Goal: Task Accomplishment & Management: Use online tool/utility

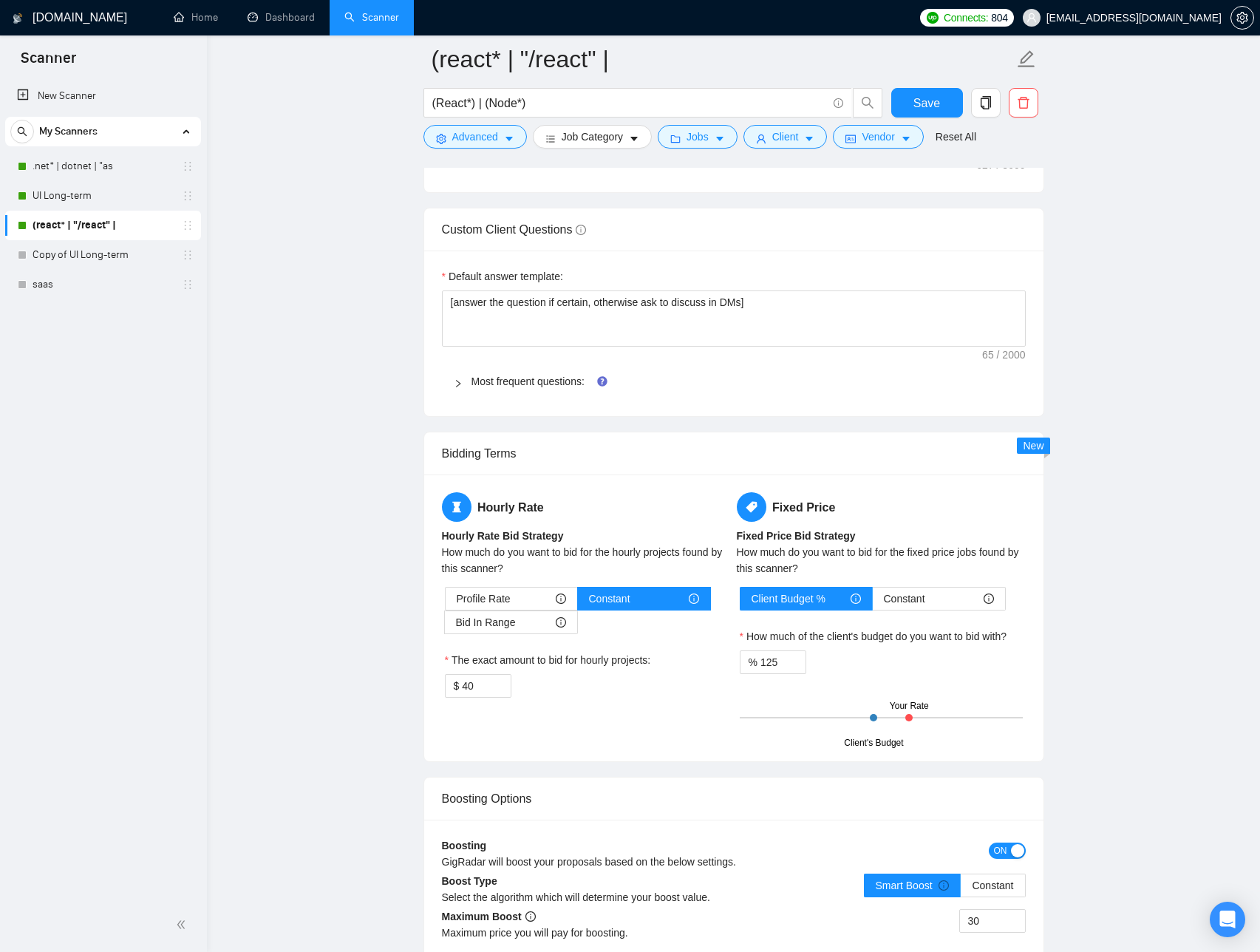
scroll to position [2072, 0]
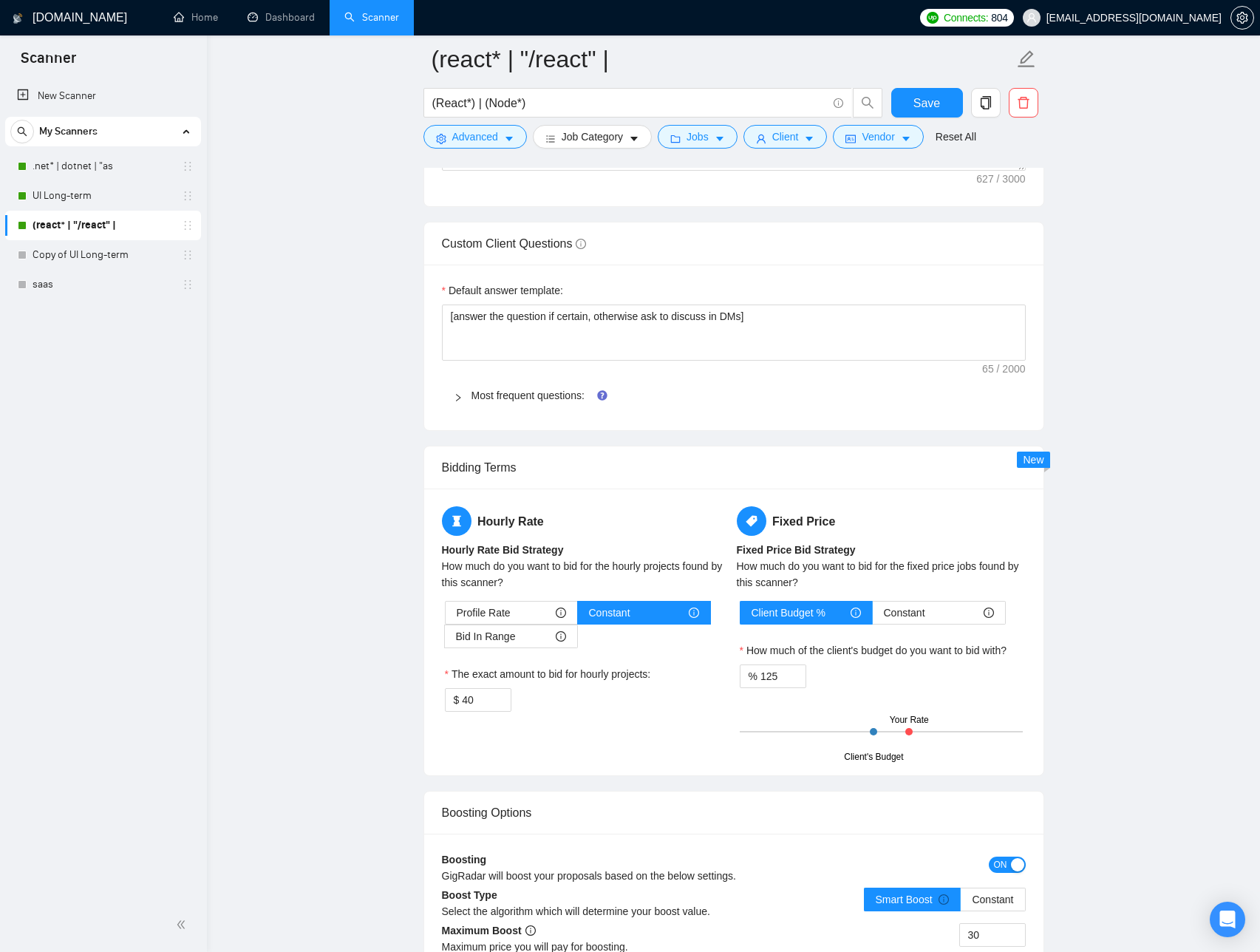
click at [108, 192] on link "UI Long-term" at bounding box center [103, 196] width 141 height 30
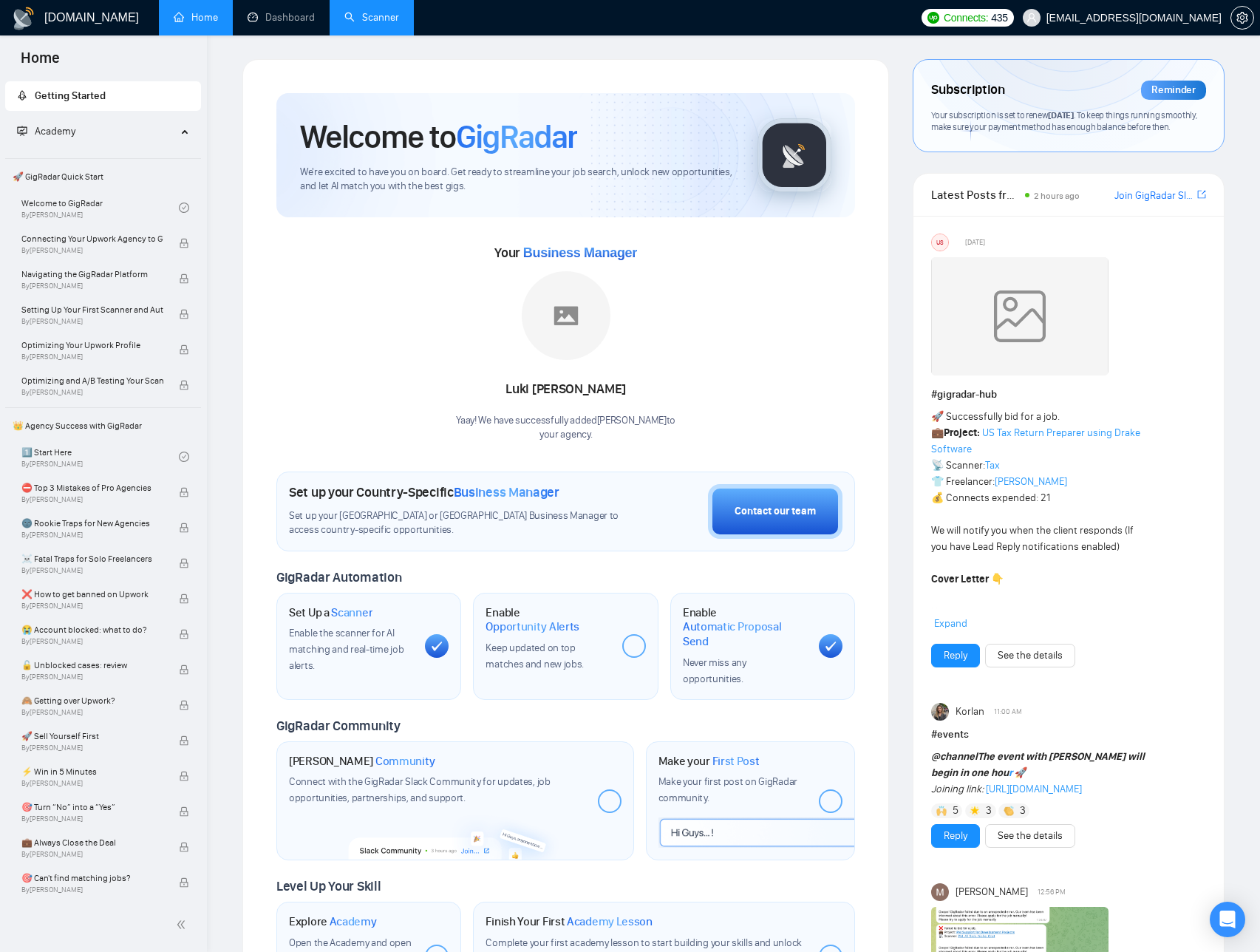
click at [358, 21] on link "Scanner" at bounding box center [371, 16] width 54 height 13
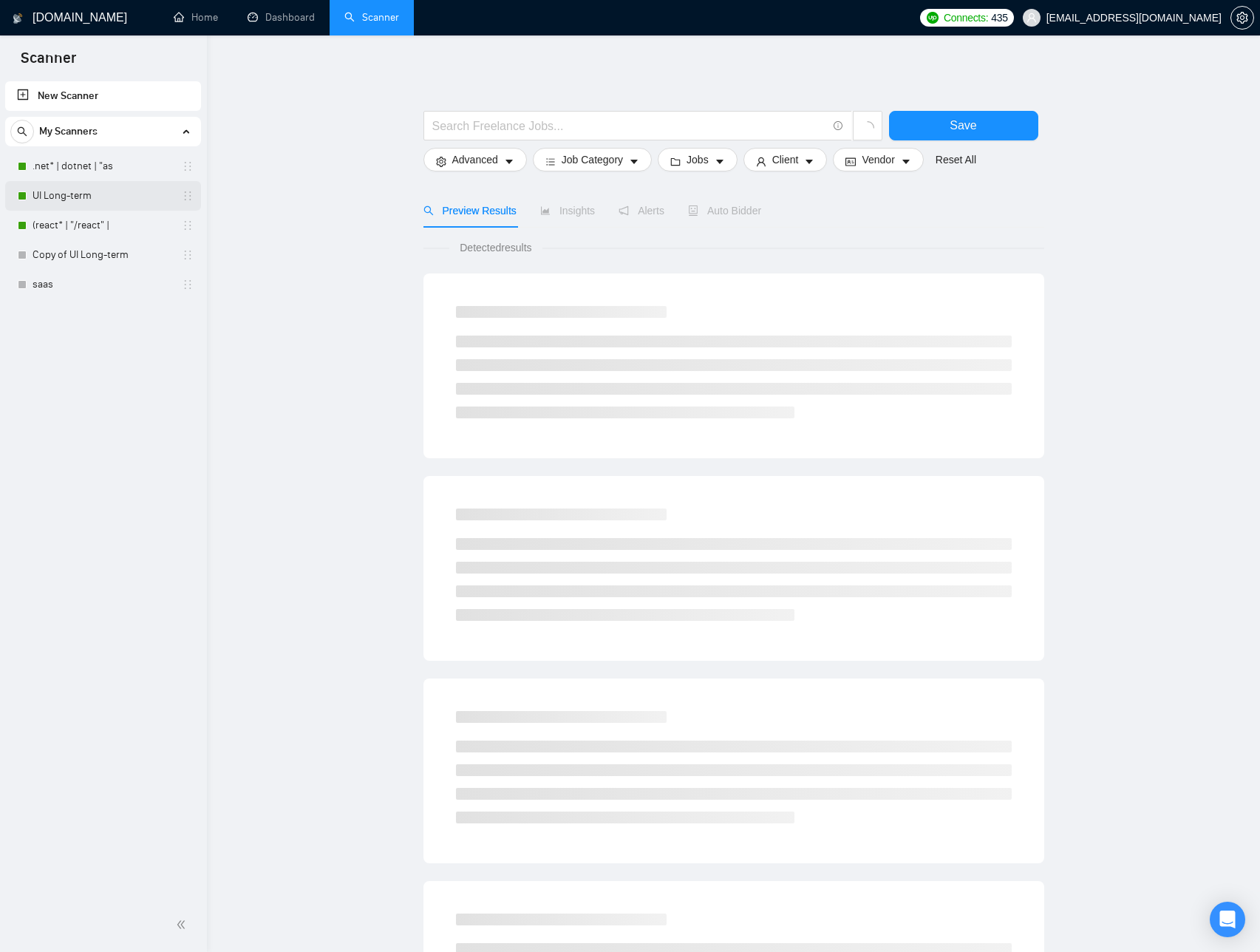
click at [81, 181] on link "UI Long-term" at bounding box center [103, 196] width 141 height 30
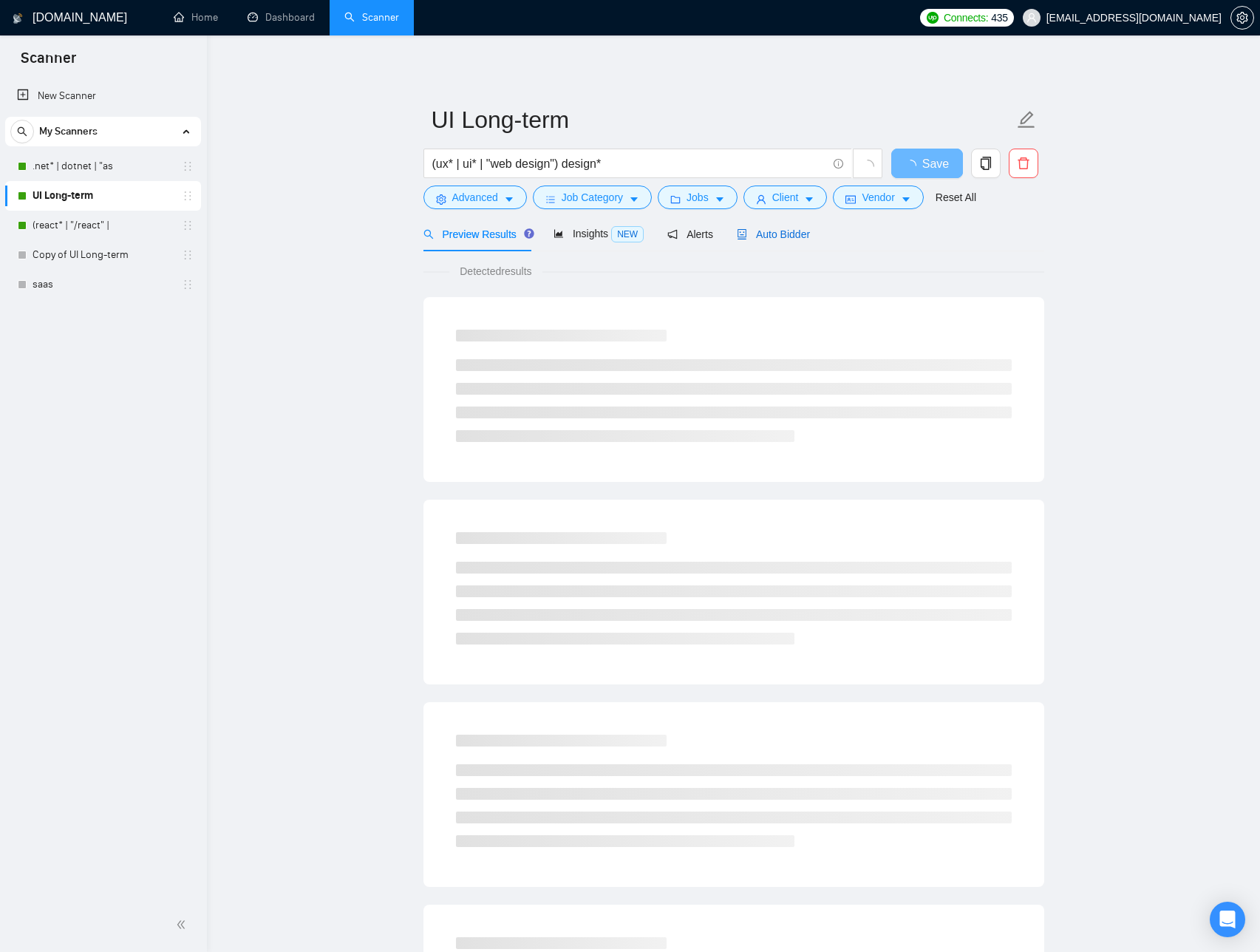
click at [794, 241] on div "Auto Bidder" at bounding box center [772, 234] width 73 height 16
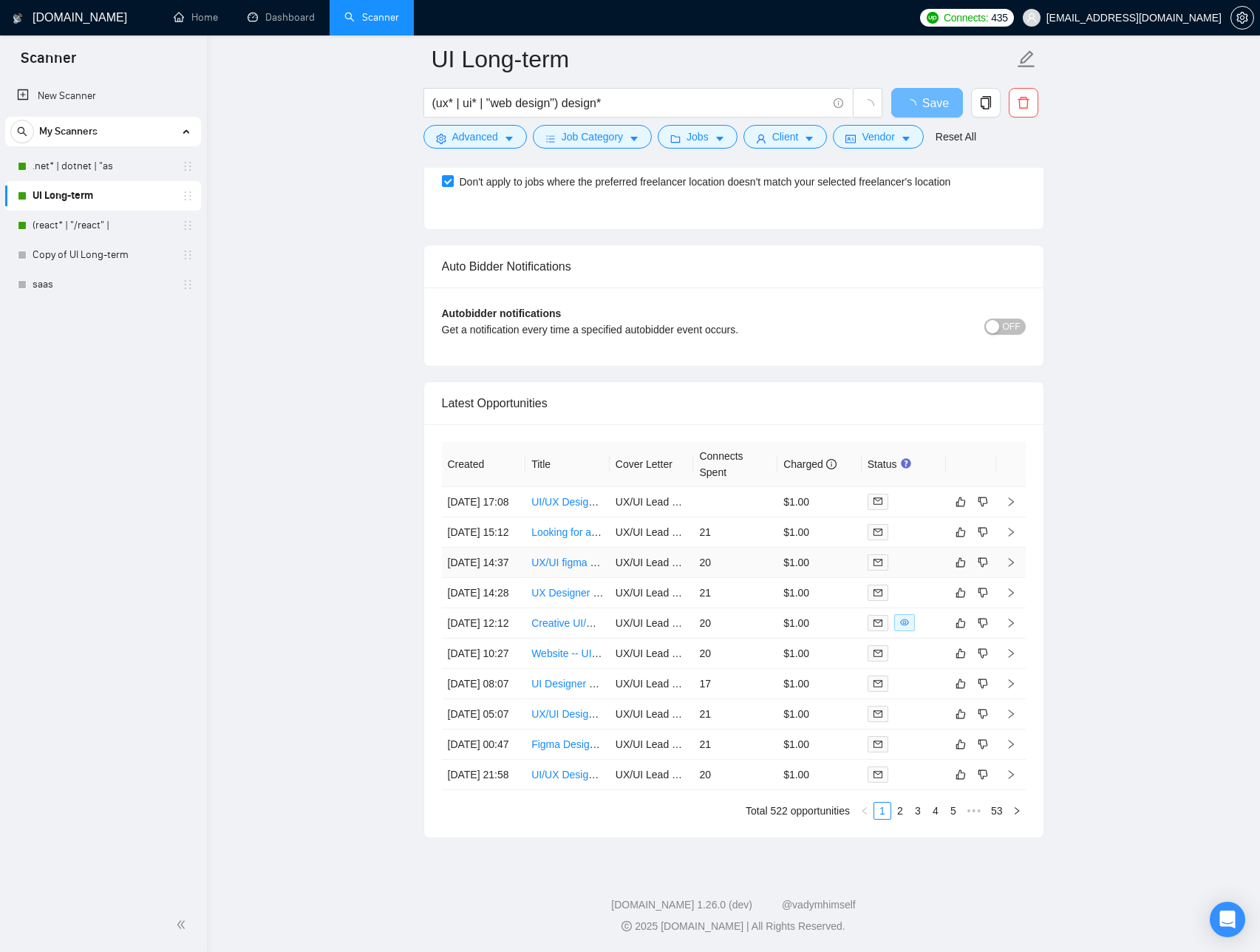
scroll to position [3337, 0]
click at [893, 819] on link "2" at bounding box center [899, 810] width 16 height 16
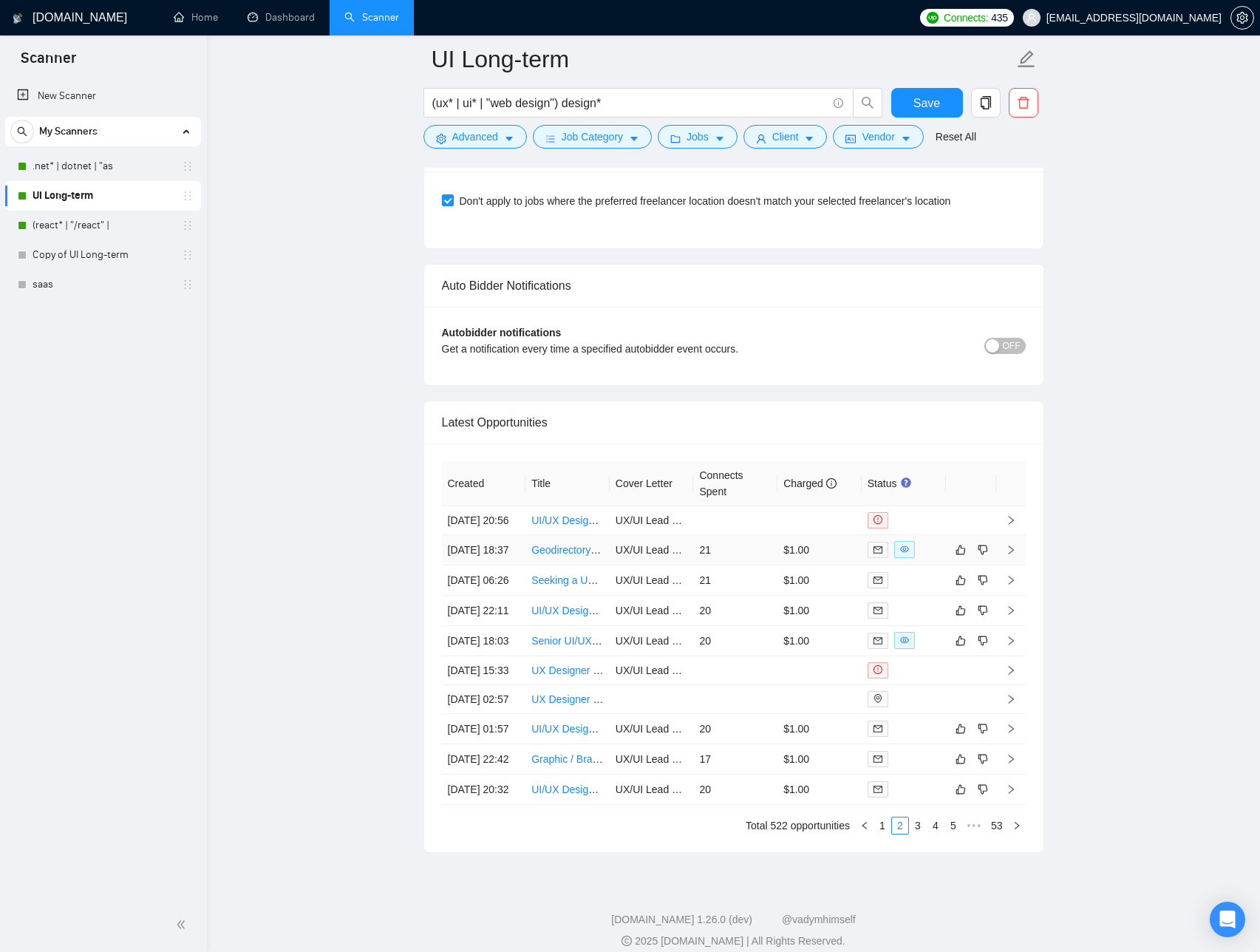
scroll to position [3514, 0]
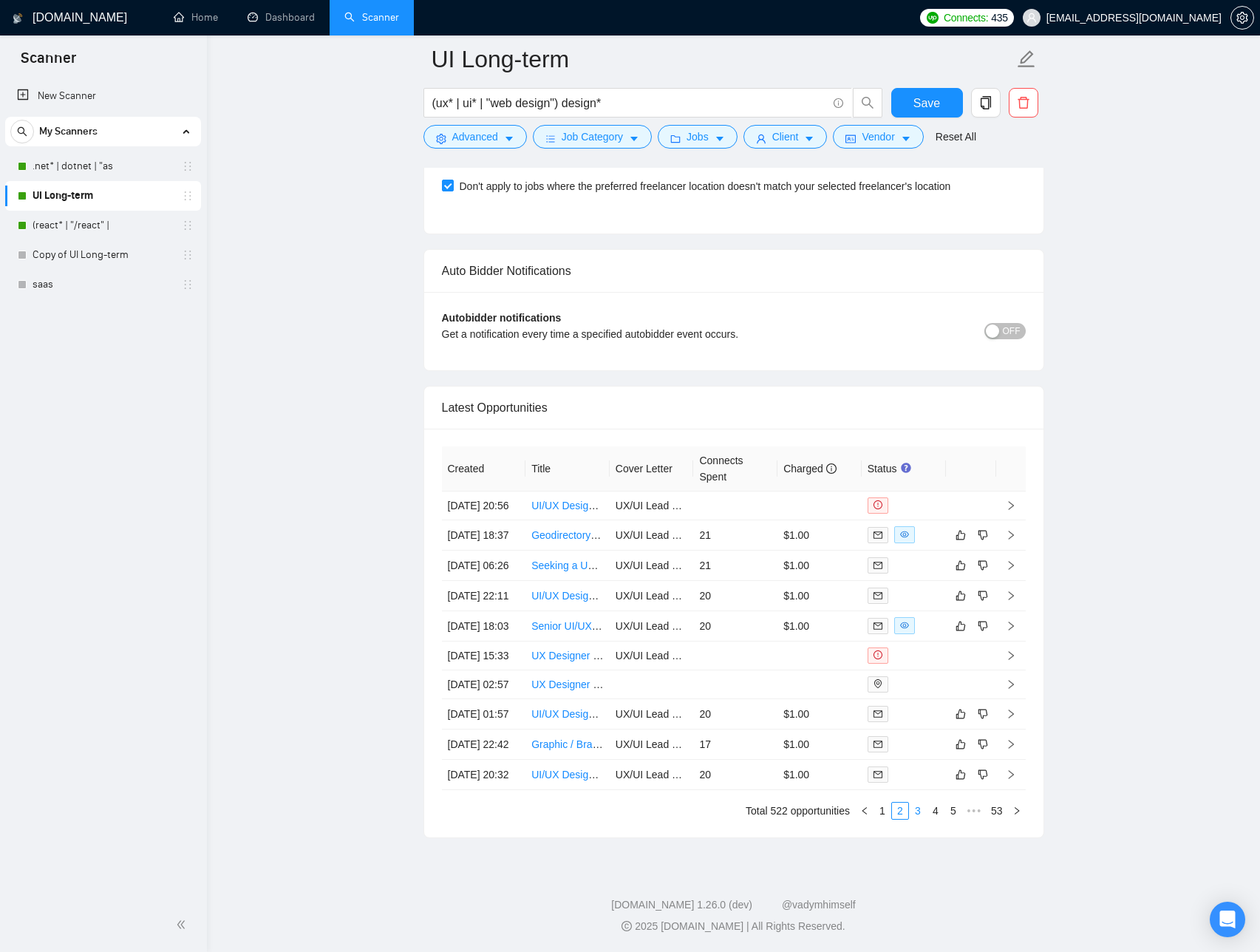
click at [917, 809] on link "3" at bounding box center [918, 810] width 16 height 16
click at [938, 811] on link "4" at bounding box center [935, 810] width 16 height 16
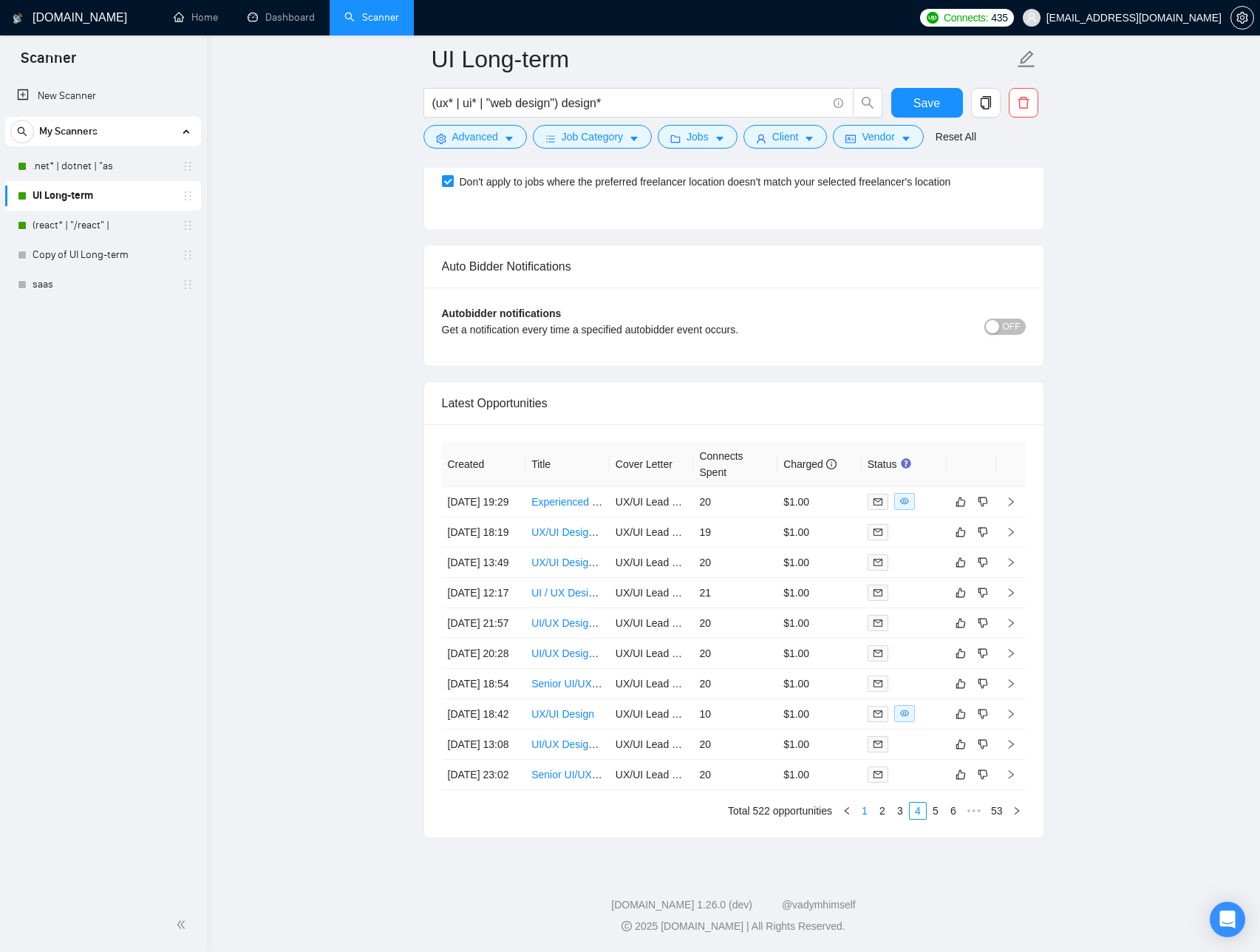
click at [866, 816] on link "1" at bounding box center [865, 810] width 16 height 16
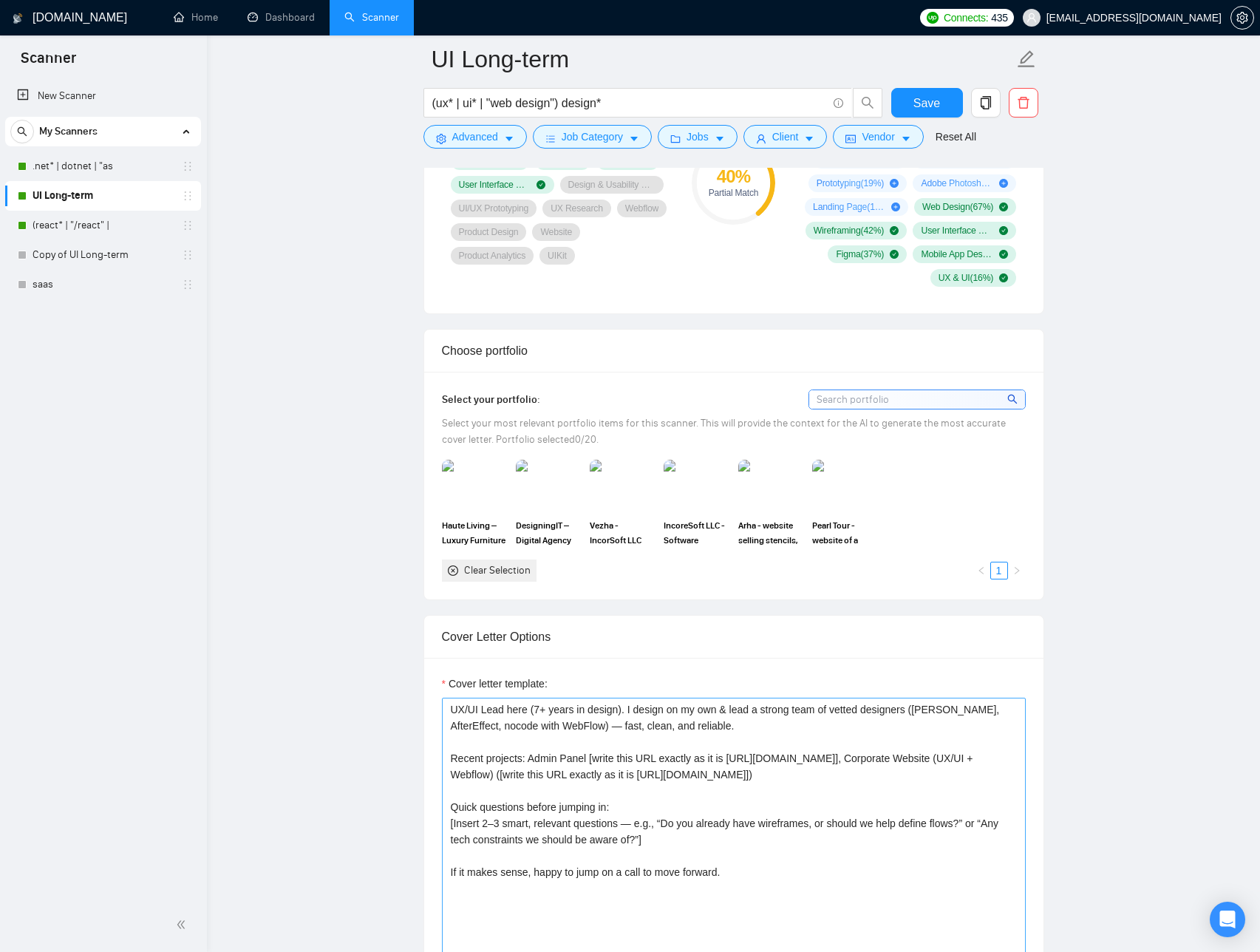
scroll to position [1111, 0]
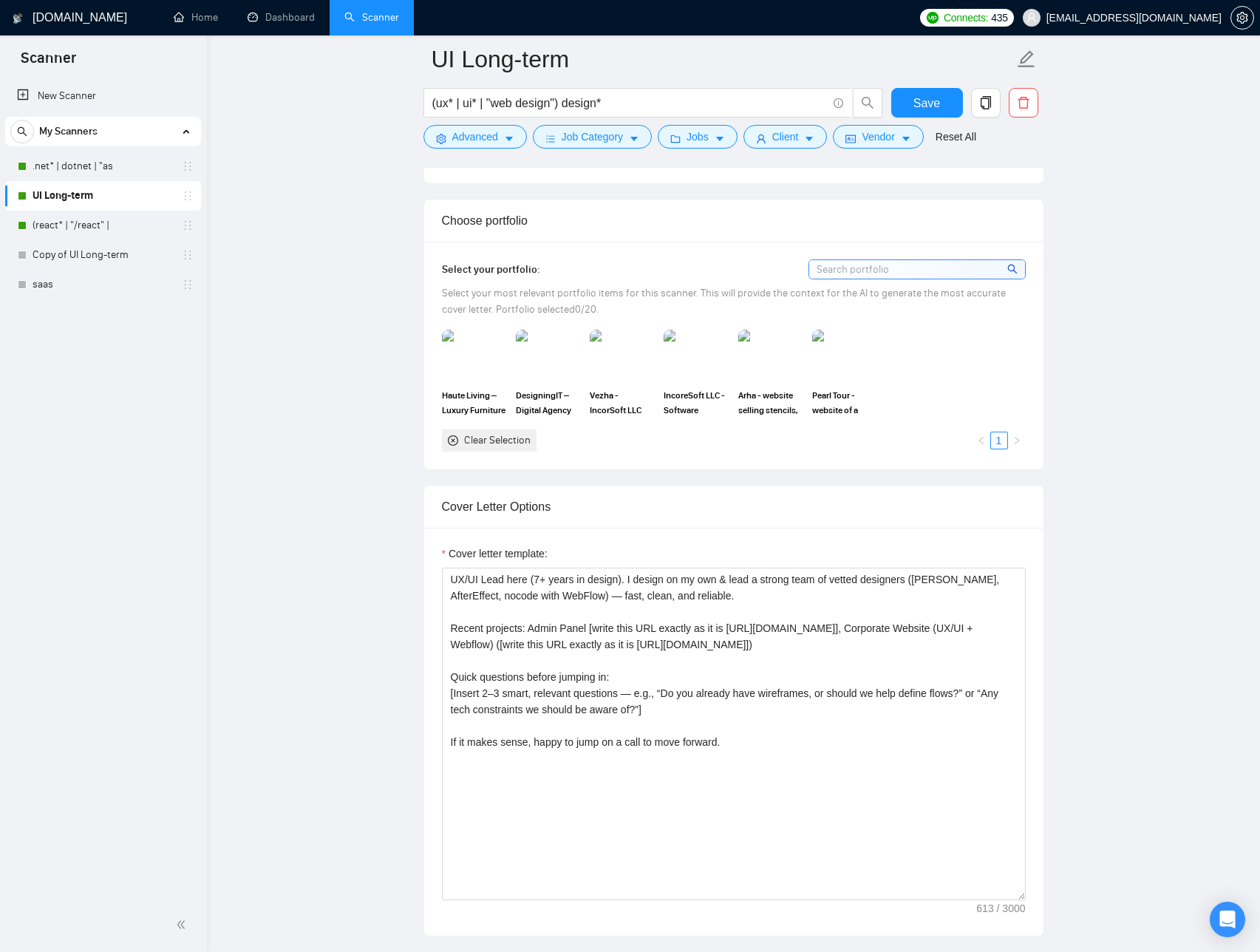
scroll to position [1244, 0]
click at [1166, 393] on main "UI Long-term (ux* | ui* | "web design") design* Save Advanced Job Category Jobs…" at bounding box center [734, 888] width 1006 height 4145
click at [631, 398] on span "Vezha - IncorSoft LLC product / Web application dashboard design" at bounding box center [622, 401] width 65 height 30
click at [719, 369] on img at bounding box center [696, 354] width 62 height 48
click at [450, 398] on span "Haute Living – Luxury Furniture E-commerce Website Design" at bounding box center [474, 401] width 65 height 30
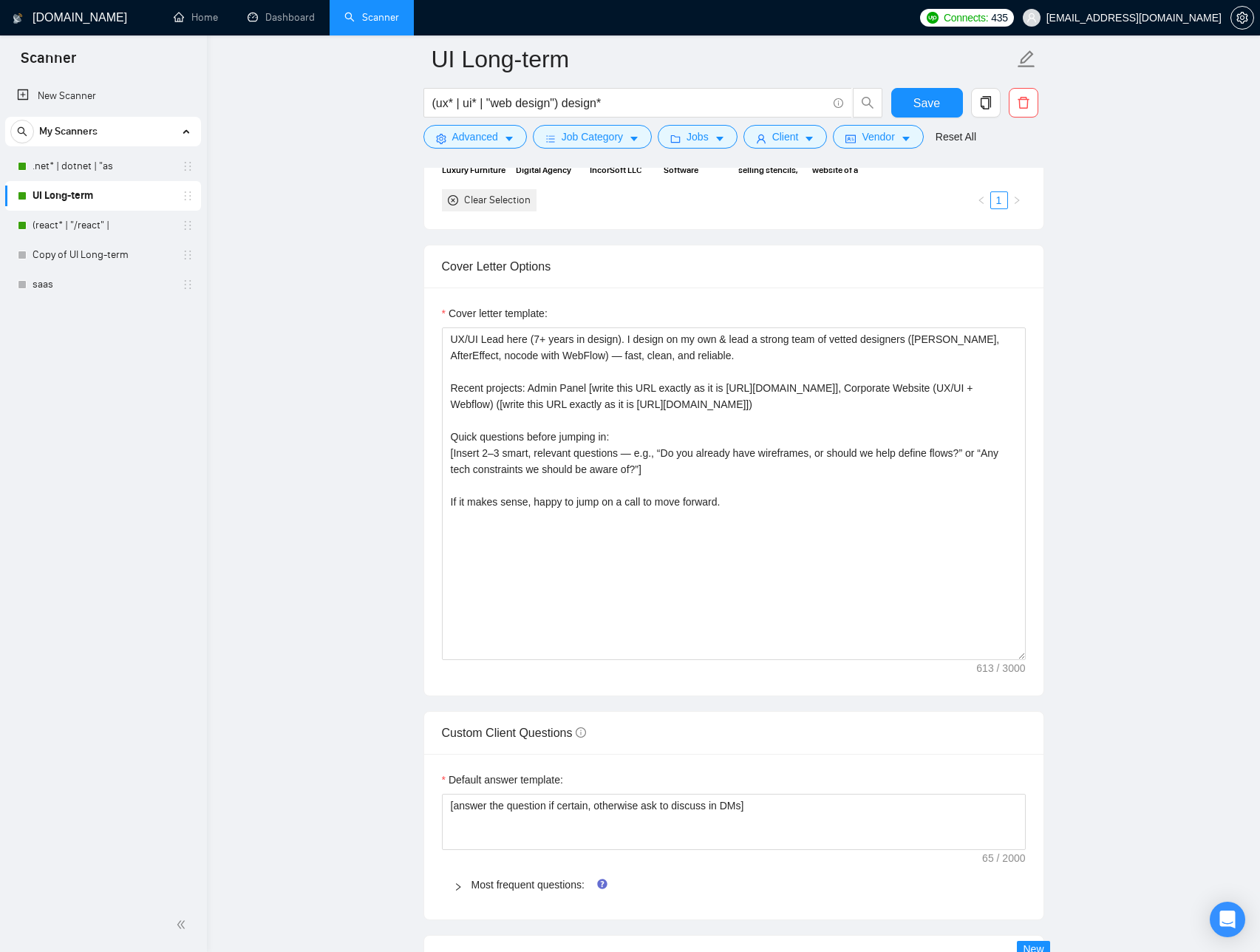
scroll to position [1285, 0]
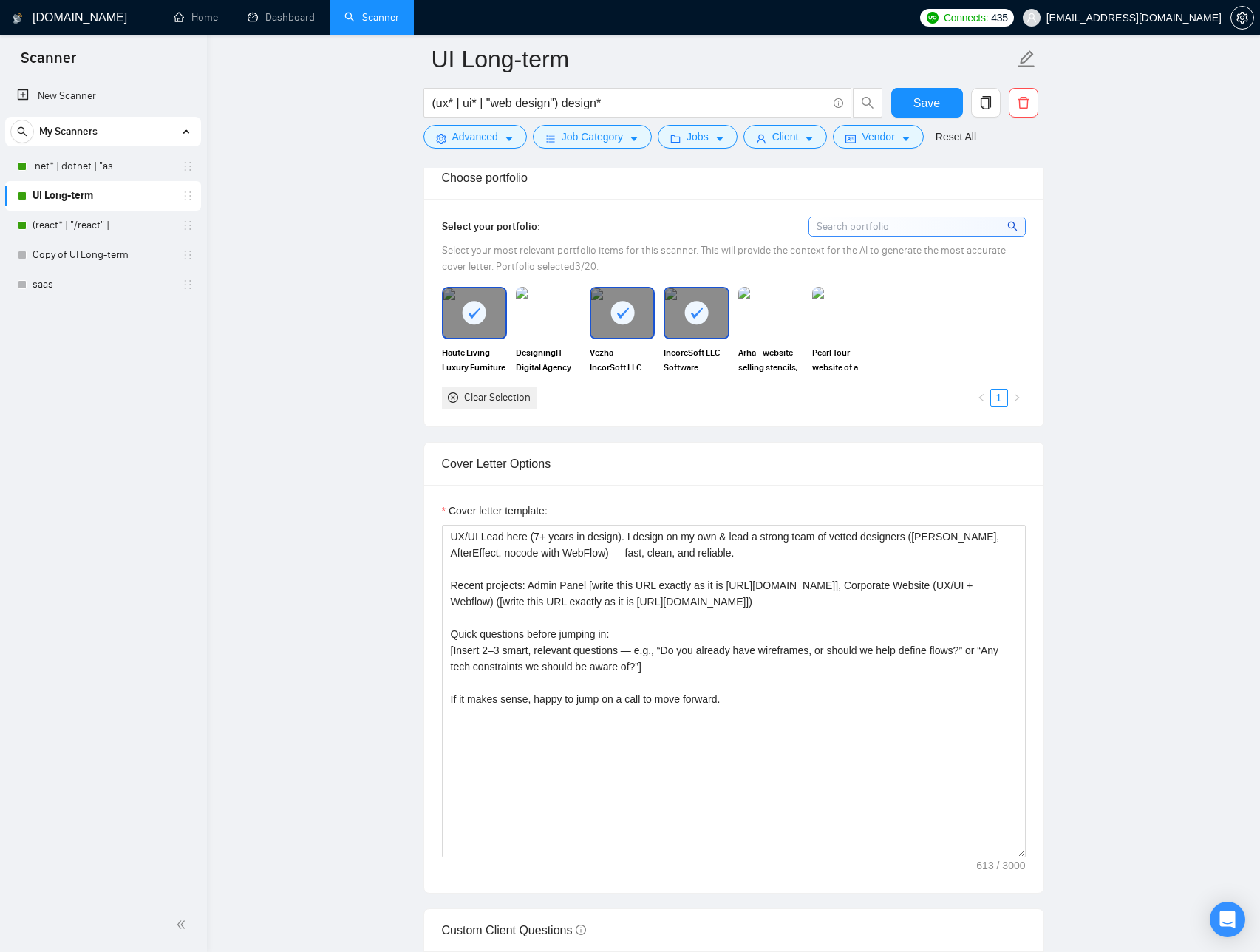
click at [399, 438] on main "UI Long-term (ux* | ui* | "web design") design* Save Advanced Job Category Jobs…" at bounding box center [734, 846] width 1006 height 4145
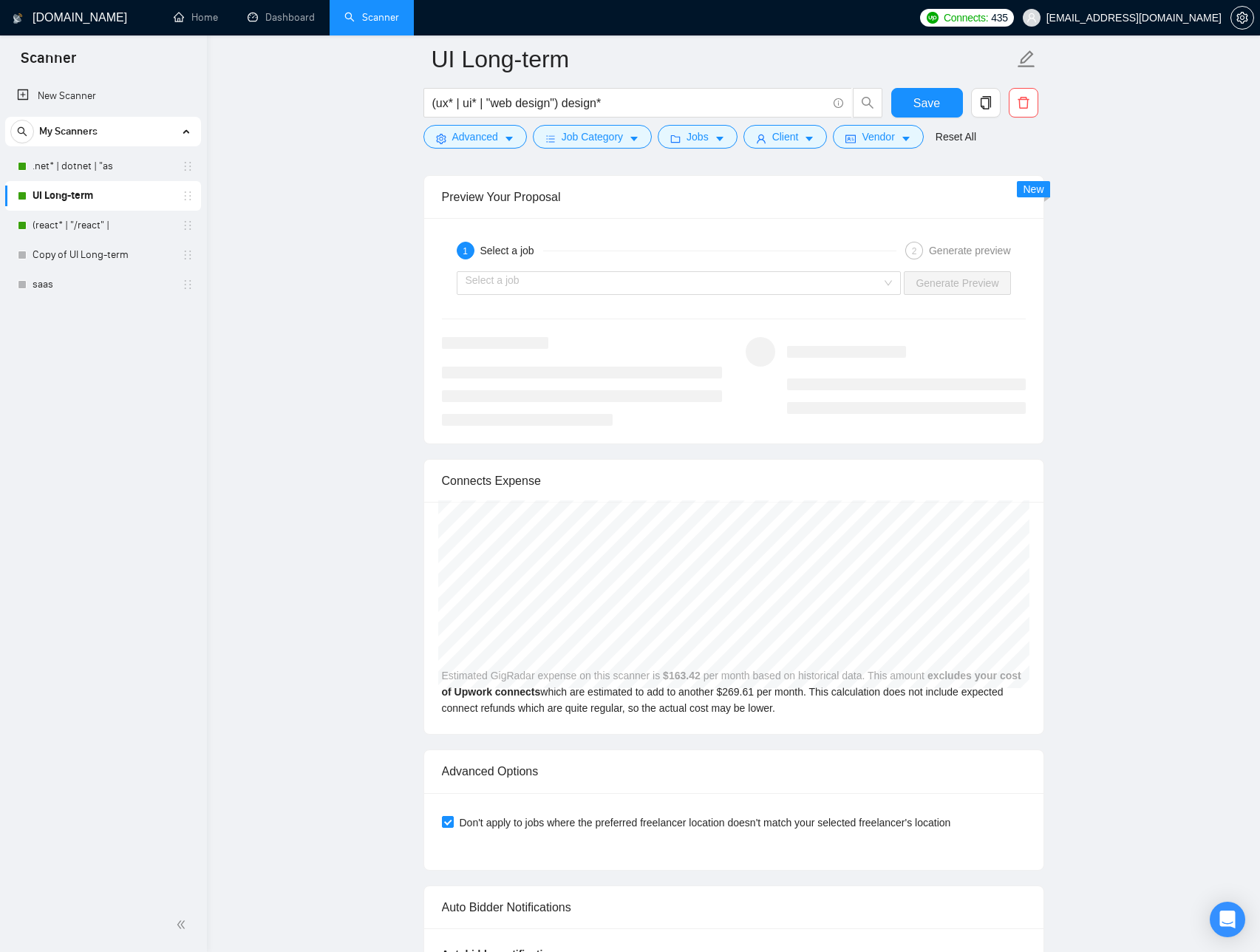
scroll to position [2654, 0]
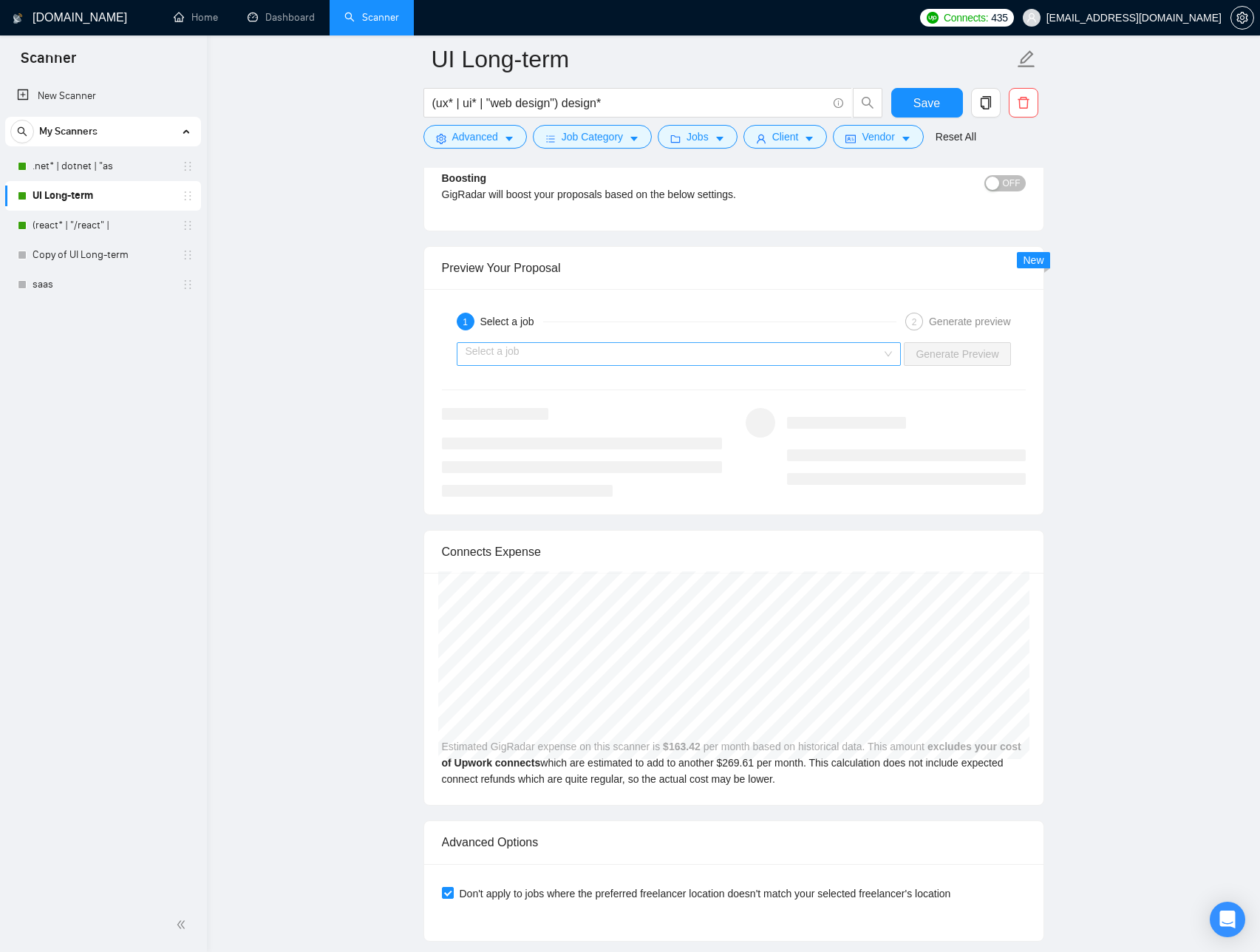
click at [779, 354] on input "search" at bounding box center [674, 354] width 417 height 22
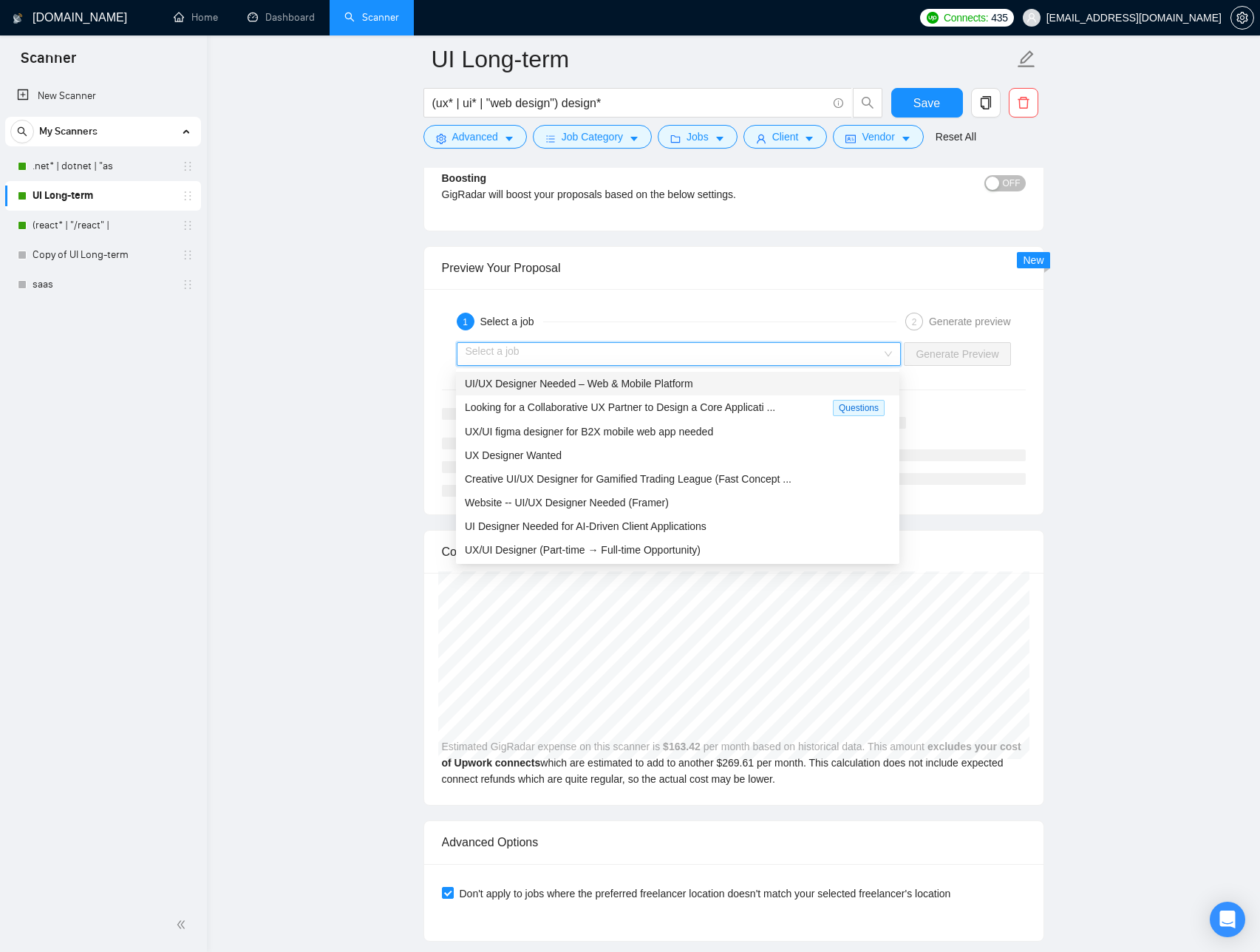
click at [745, 387] on div "UI/UX Designer Needed – Web & Mobile Platform" at bounding box center [677, 383] width 425 height 16
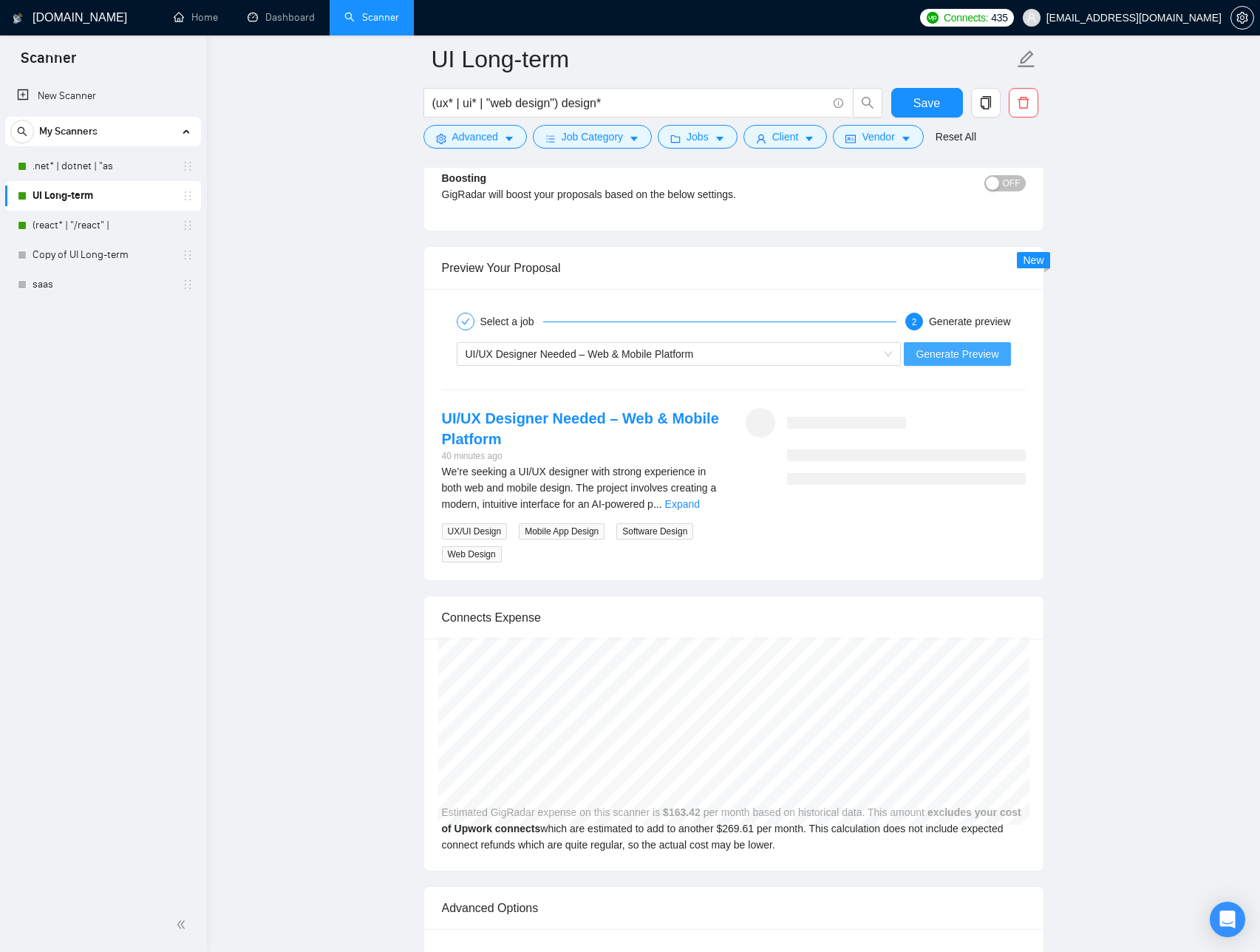
drag, startPoint x: 994, startPoint y: 357, endPoint x: 994, endPoint y: 374, distance: 17.0
click at [994, 357] on span "Generate Preview" at bounding box center [957, 354] width 82 height 16
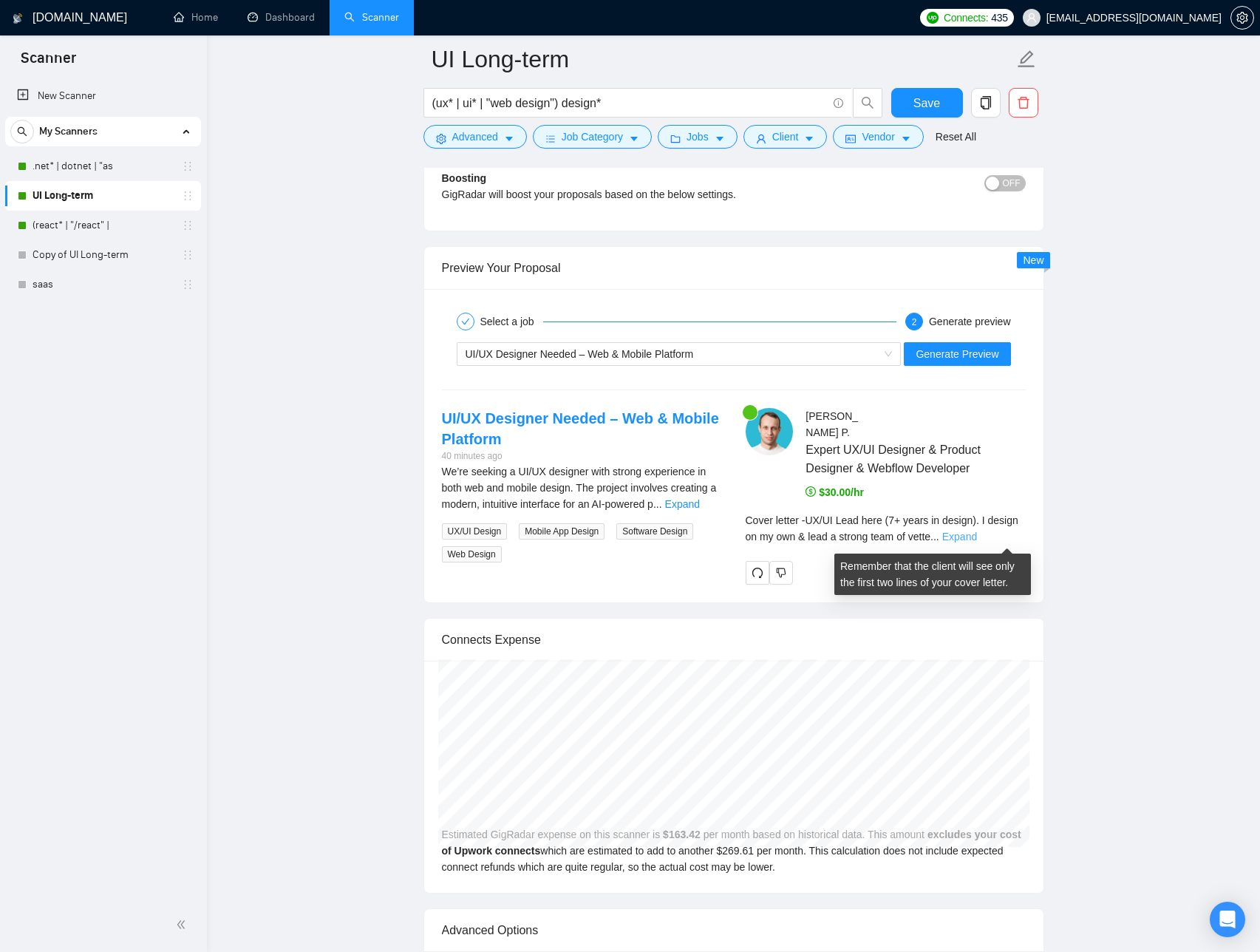
click at [977, 537] on link "Expand" at bounding box center [960, 537] width 35 height 12
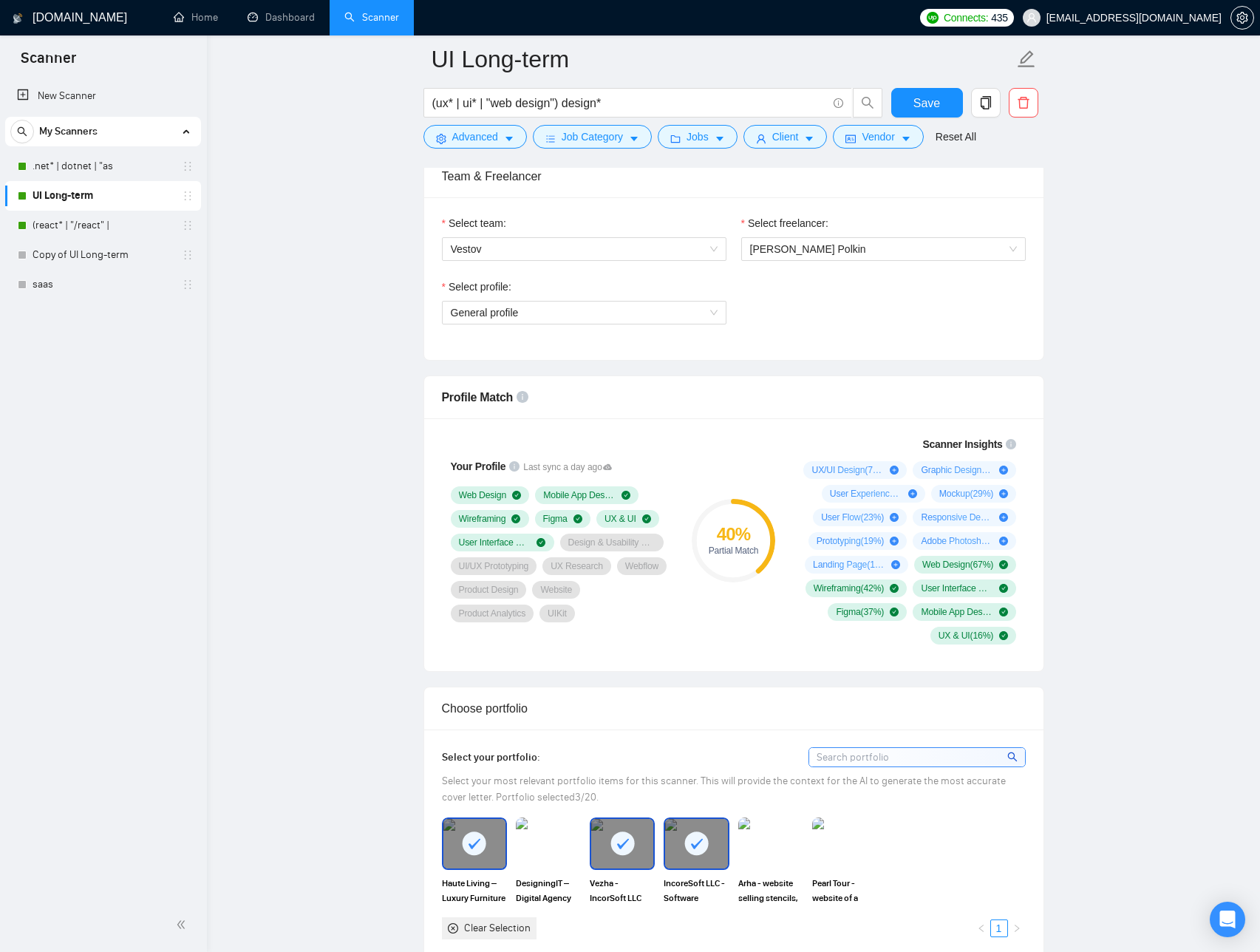
scroll to position [741, 0]
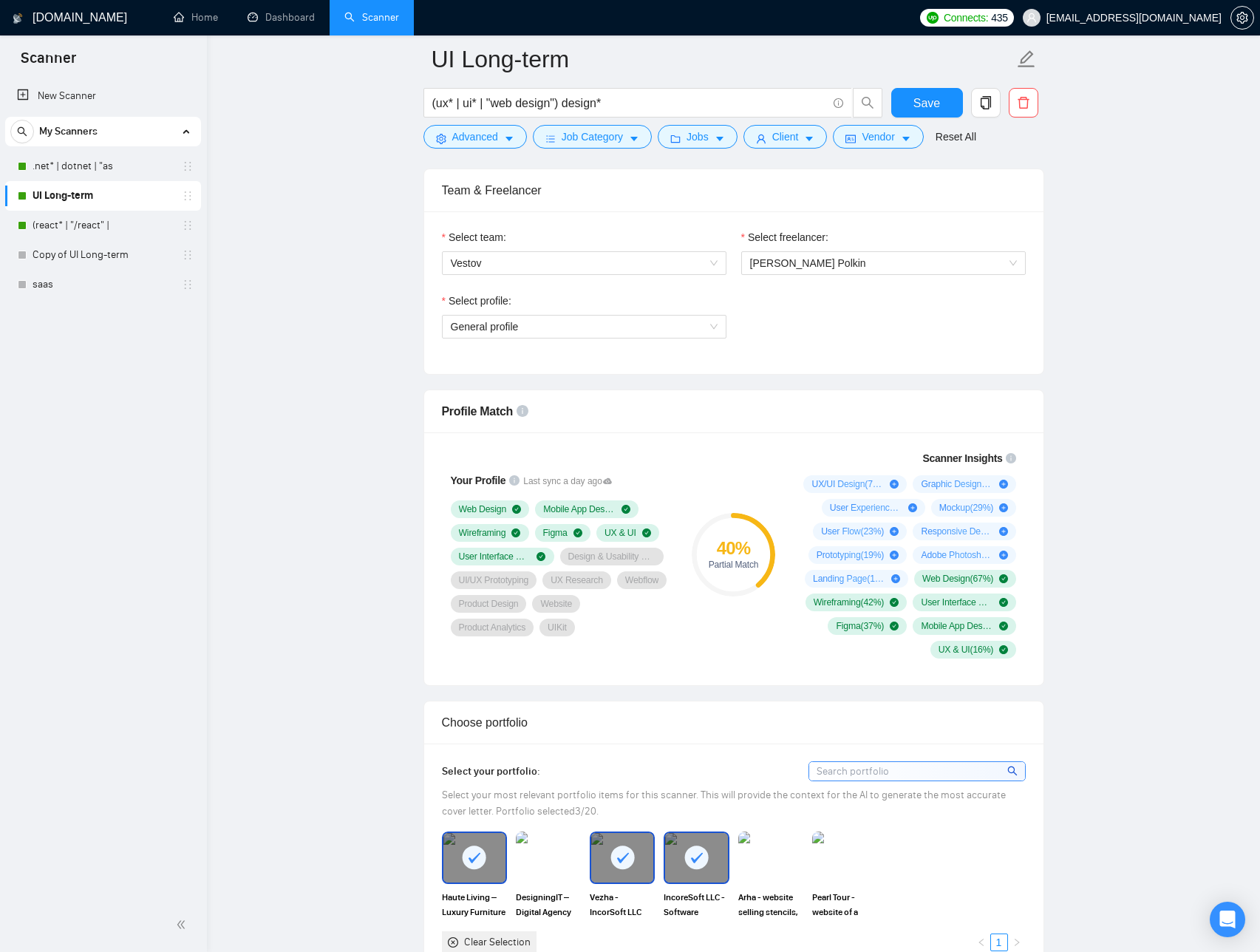
click at [1037, 619] on div "Your Profile Last sync a day ago Web Design Mobile App Design Wireframing Figma…" at bounding box center [734, 558] width 619 height 253
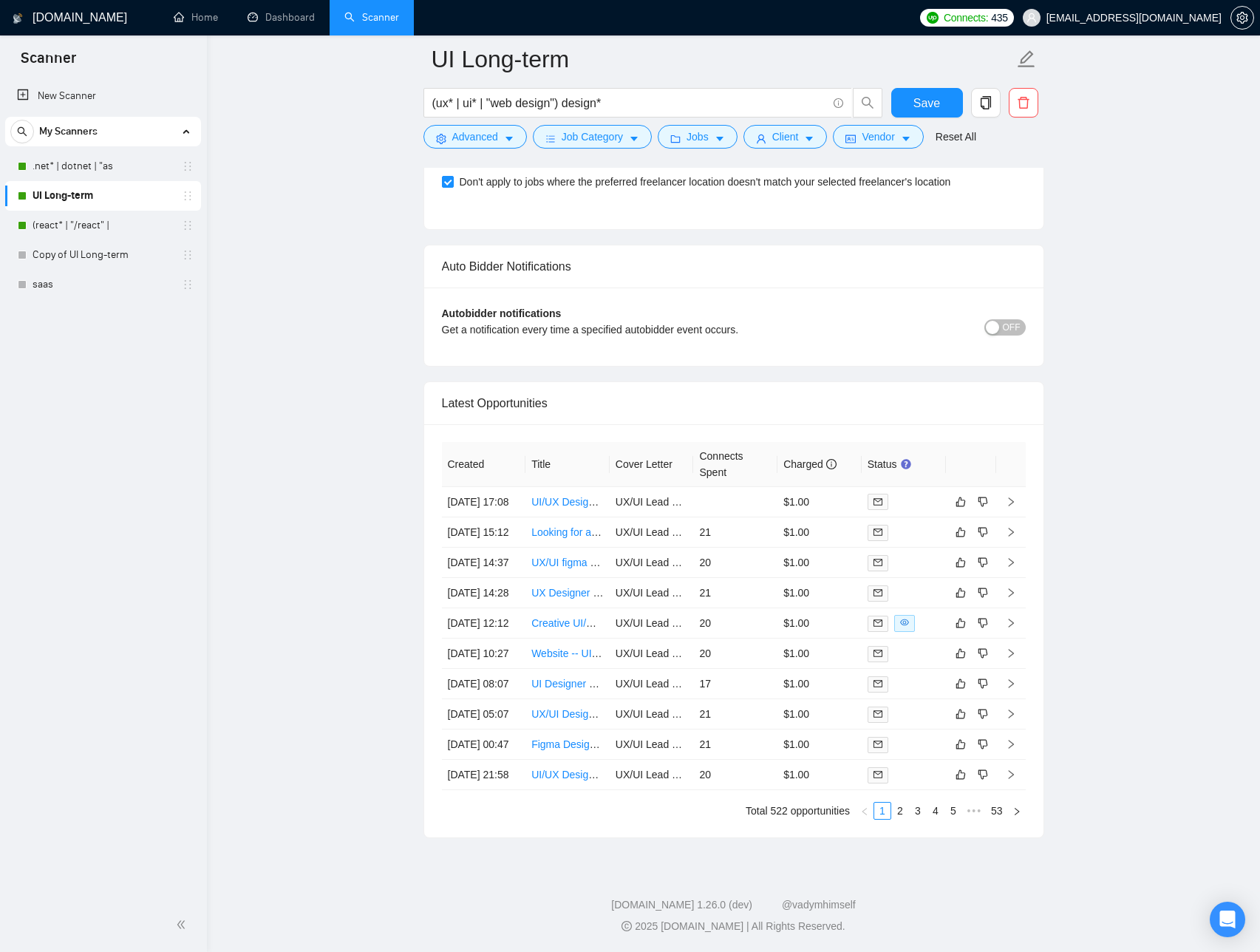
scroll to position [3887, 0]
click at [896, 813] on link "2" at bounding box center [899, 810] width 16 height 16
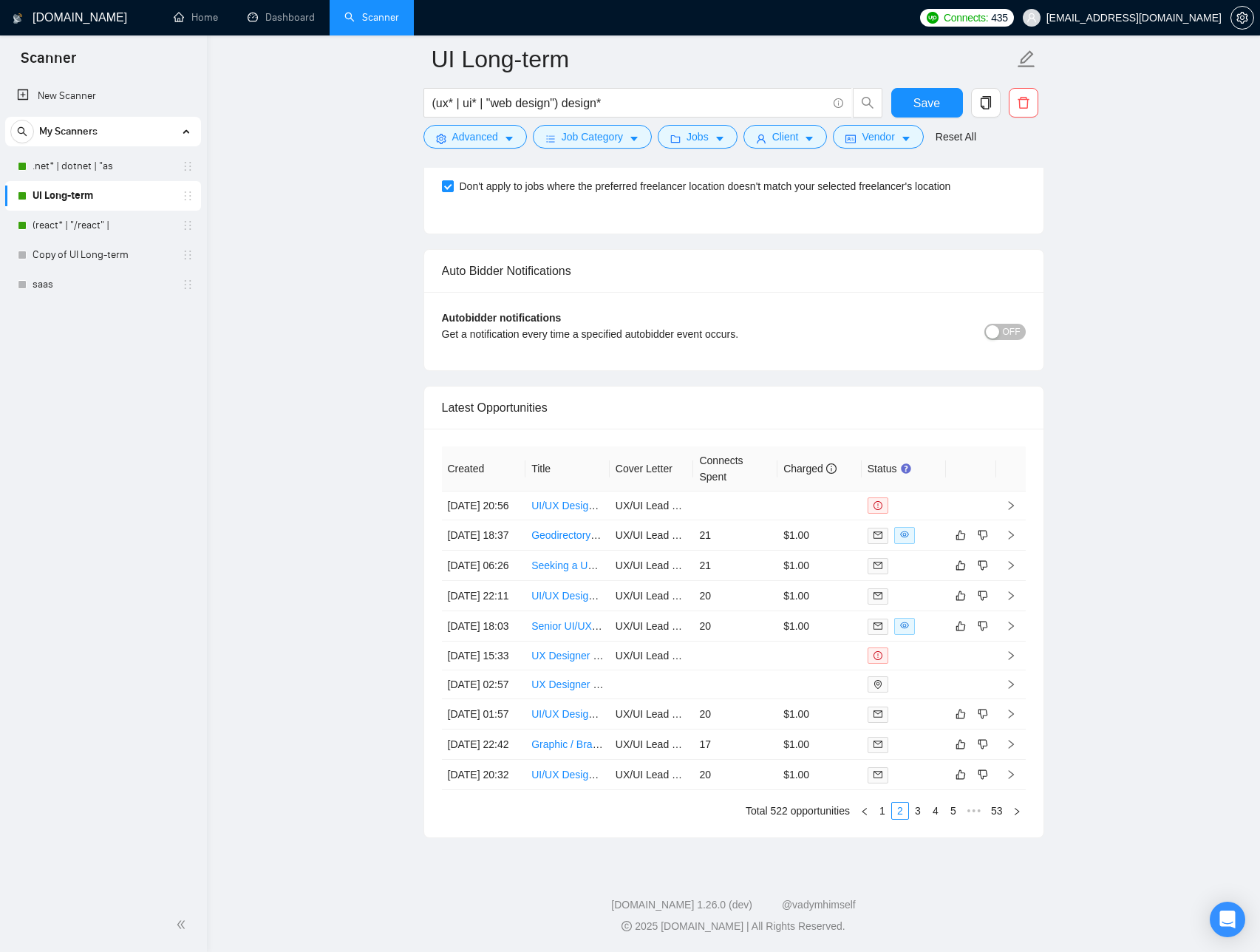
click at [886, 815] on link "1" at bounding box center [882, 810] width 16 height 16
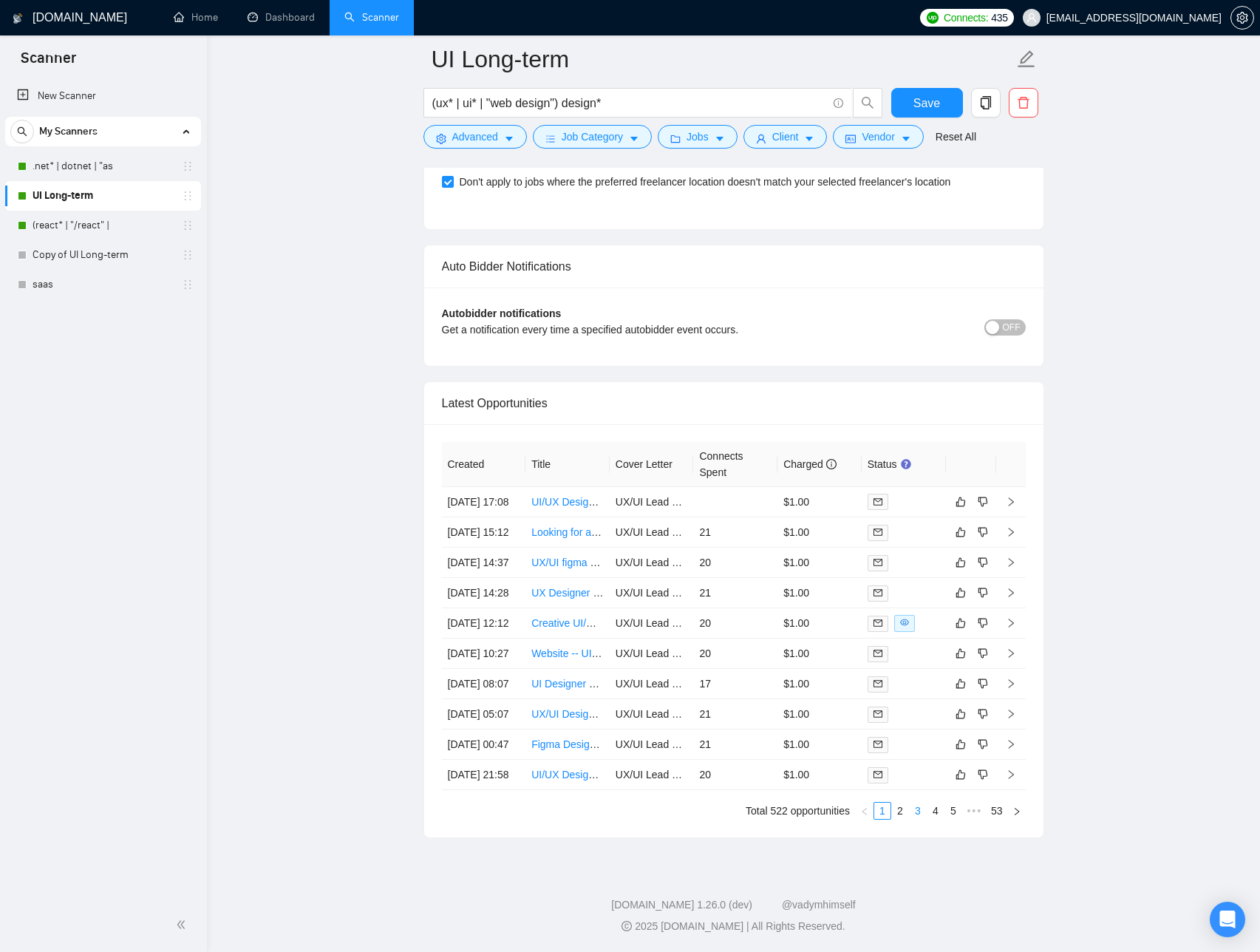
click at [911, 816] on link "3" at bounding box center [918, 810] width 16 height 16
click at [930, 819] on link "4" at bounding box center [935, 810] width 16 height 16
click at [867, 819] on link "1" at bounding box center [865, 810] width 16 height 16
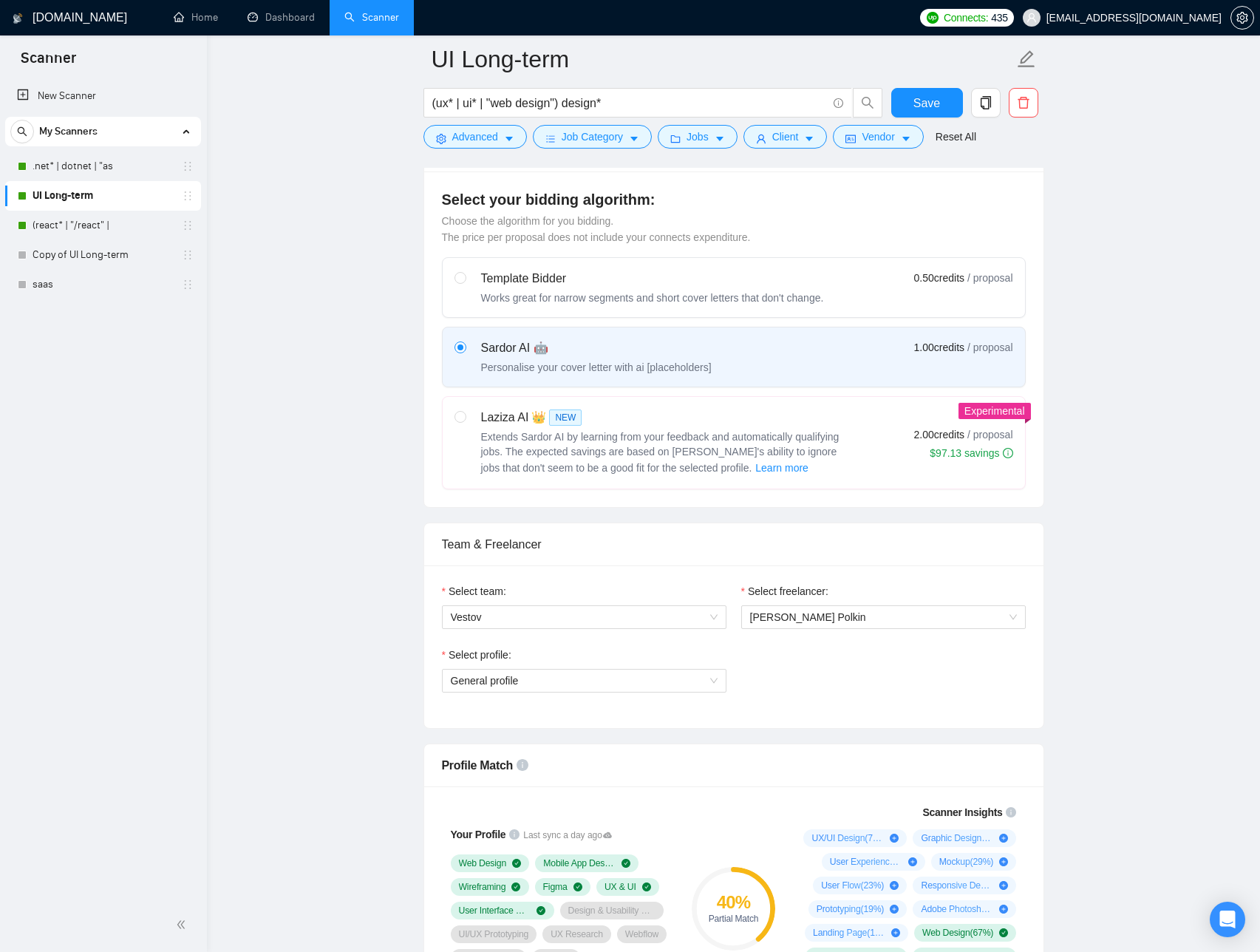
scroll to position [0, 0]
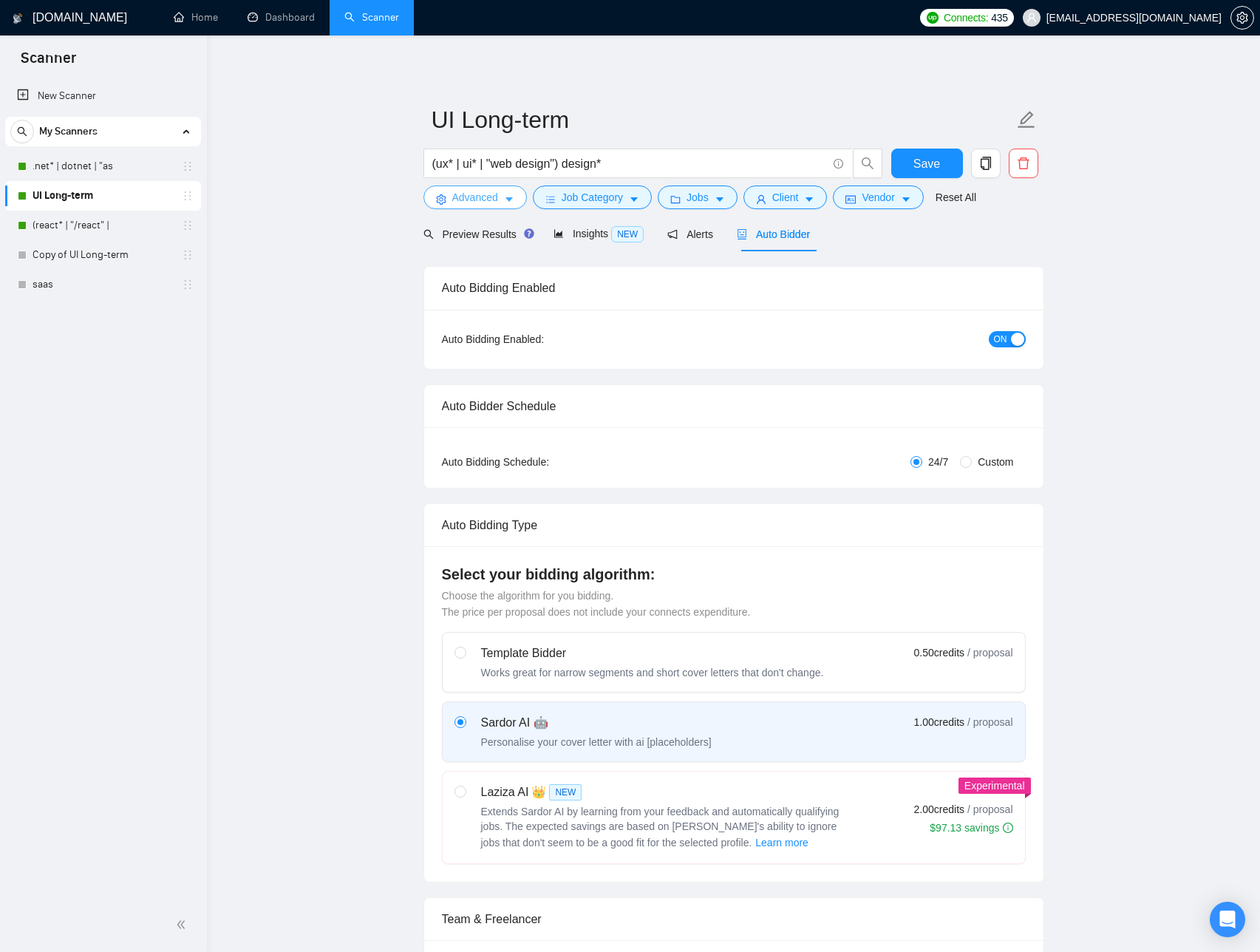
click at [498, 202] on span "Advanced" at bounding box center [475, 197] width 46 height 16
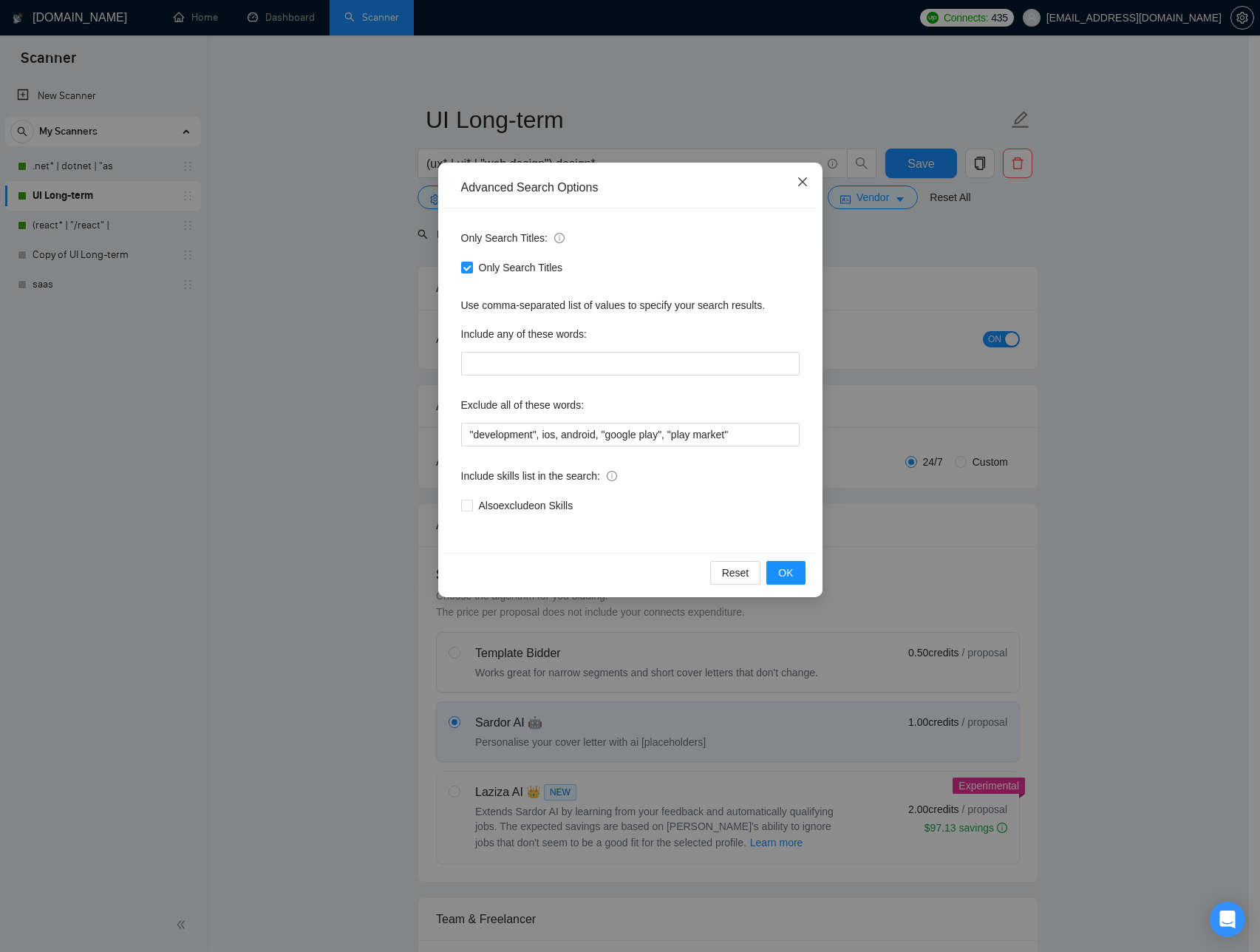
click at [802, 183] on icon "close" at bounding box center [802, 181] width 9 height 9
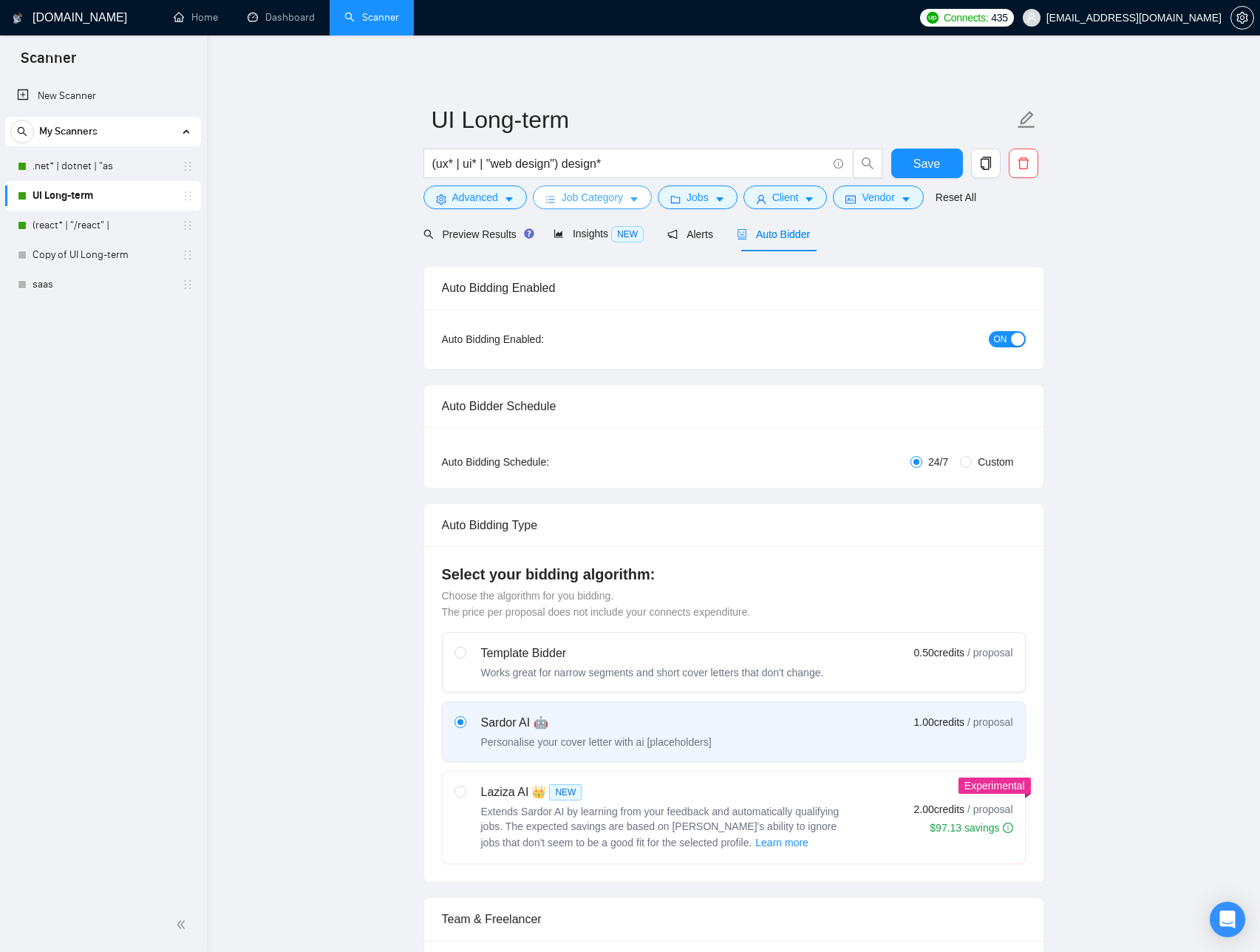
click at [612, 204] on span "Job Category" at bounding box center [592, 197] width 61 height 16
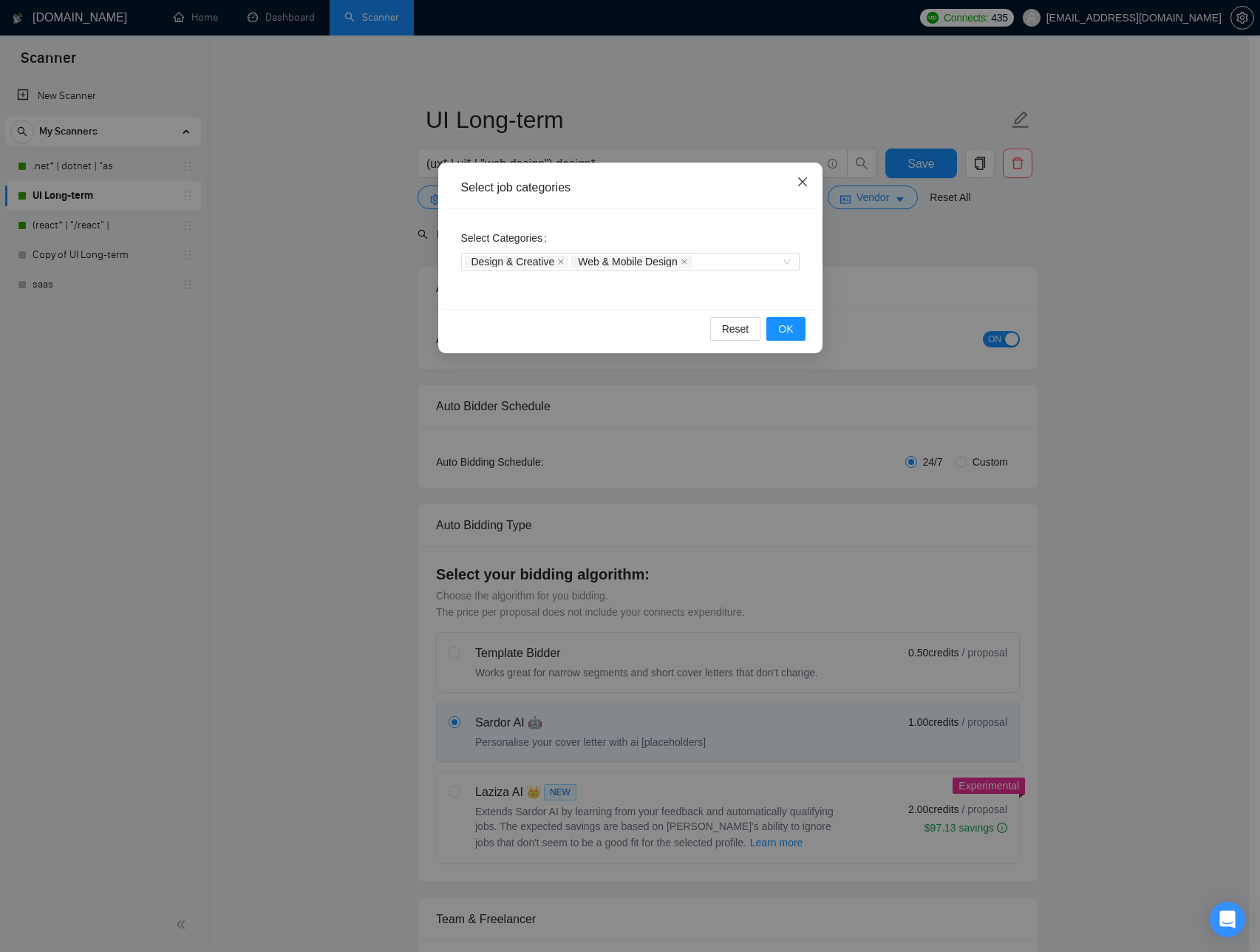
click at [803, 186] on icon "close" at bounding box center [803, 182] width 12 height 12
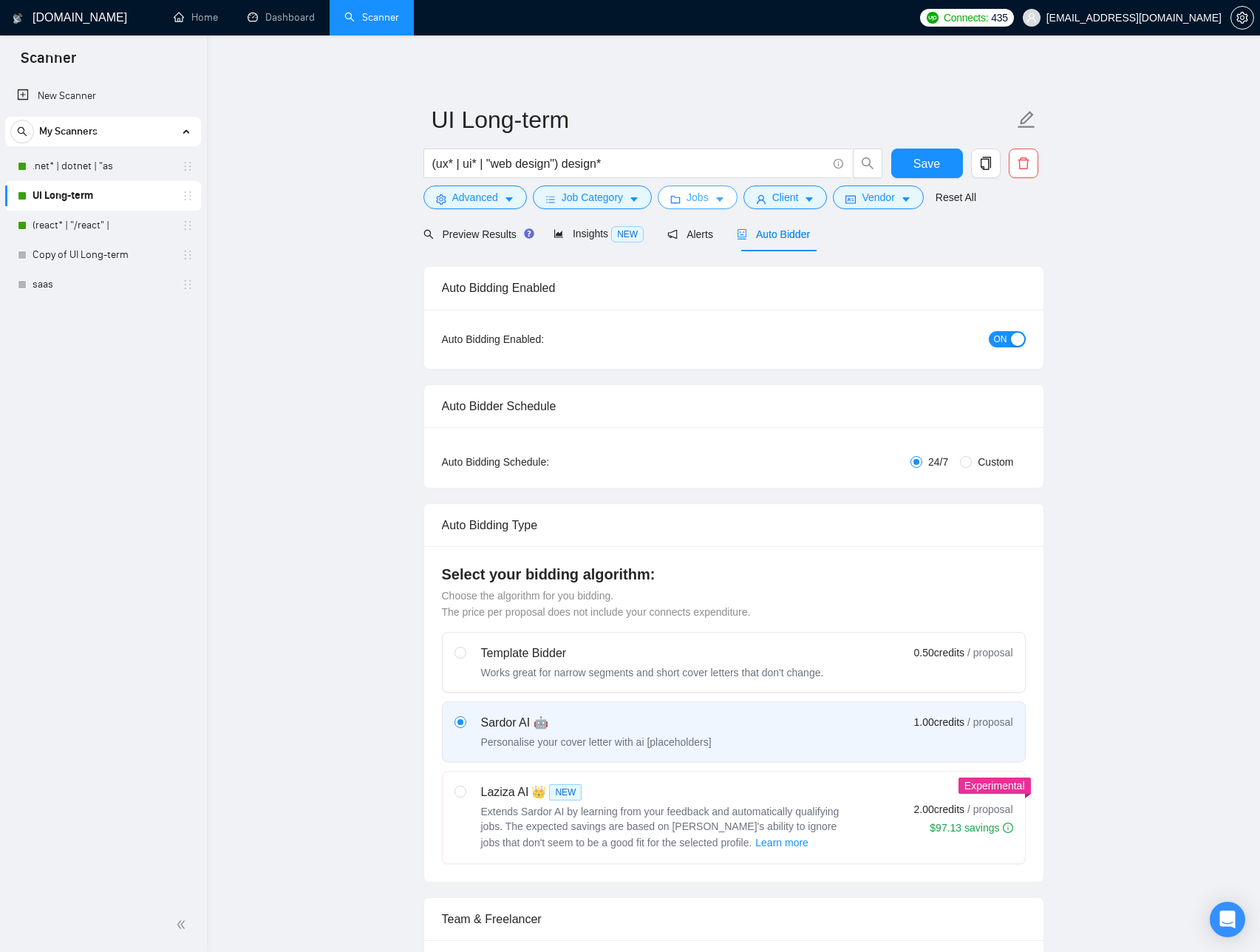
click at [708, 204] on span "Jobs" at bounding box center [697, 197] width 22 height 16
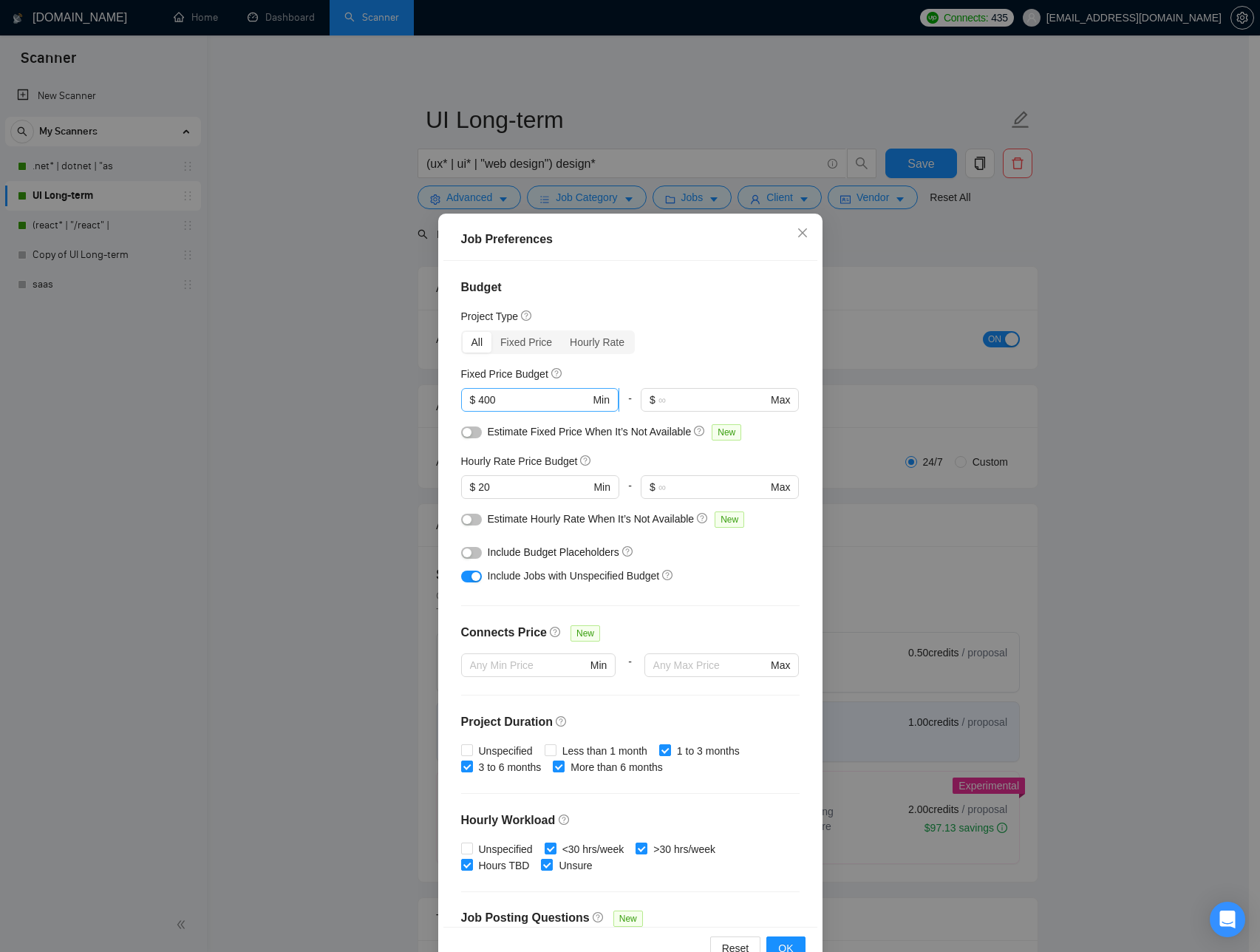
click at [551, 399] on input "400" at bounding box center [533, 399] width 111 height 16
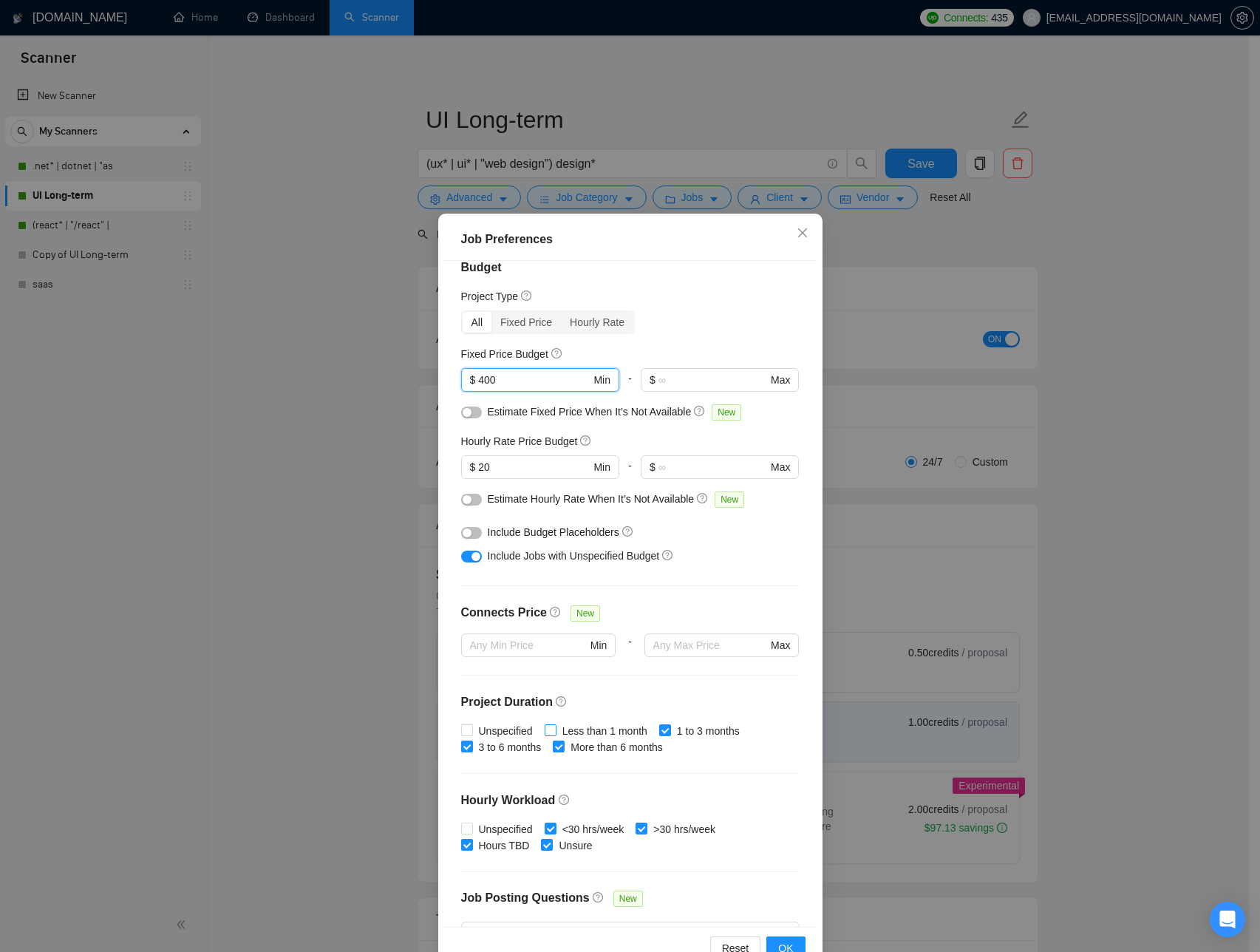
scroll to position [167, 0]
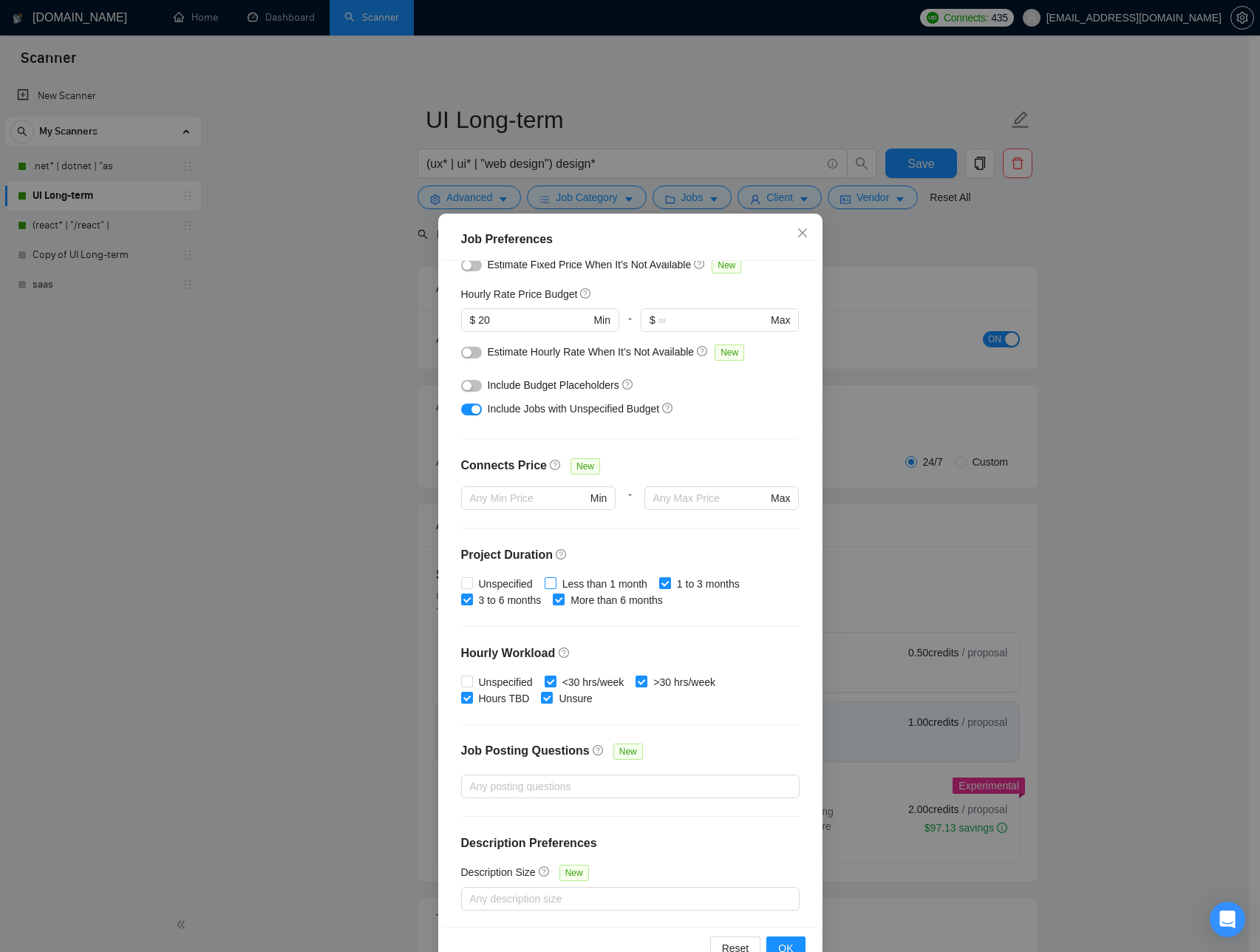
click at [565, 584] on span "Less than 1 month" at bounding box center [605, 584] width 97 height 16
click at [555, 584] on input "Less than 1 month" at bounding box center [550, 583] width 11 height 11
checkbox input "true"
click at [520, 581] on span "Unspecified" at bounding box center [506, 584] width 66 height 16
click at [472, 581] on input "Unspecified" at bounding box center [466, 583] width 11 height 11
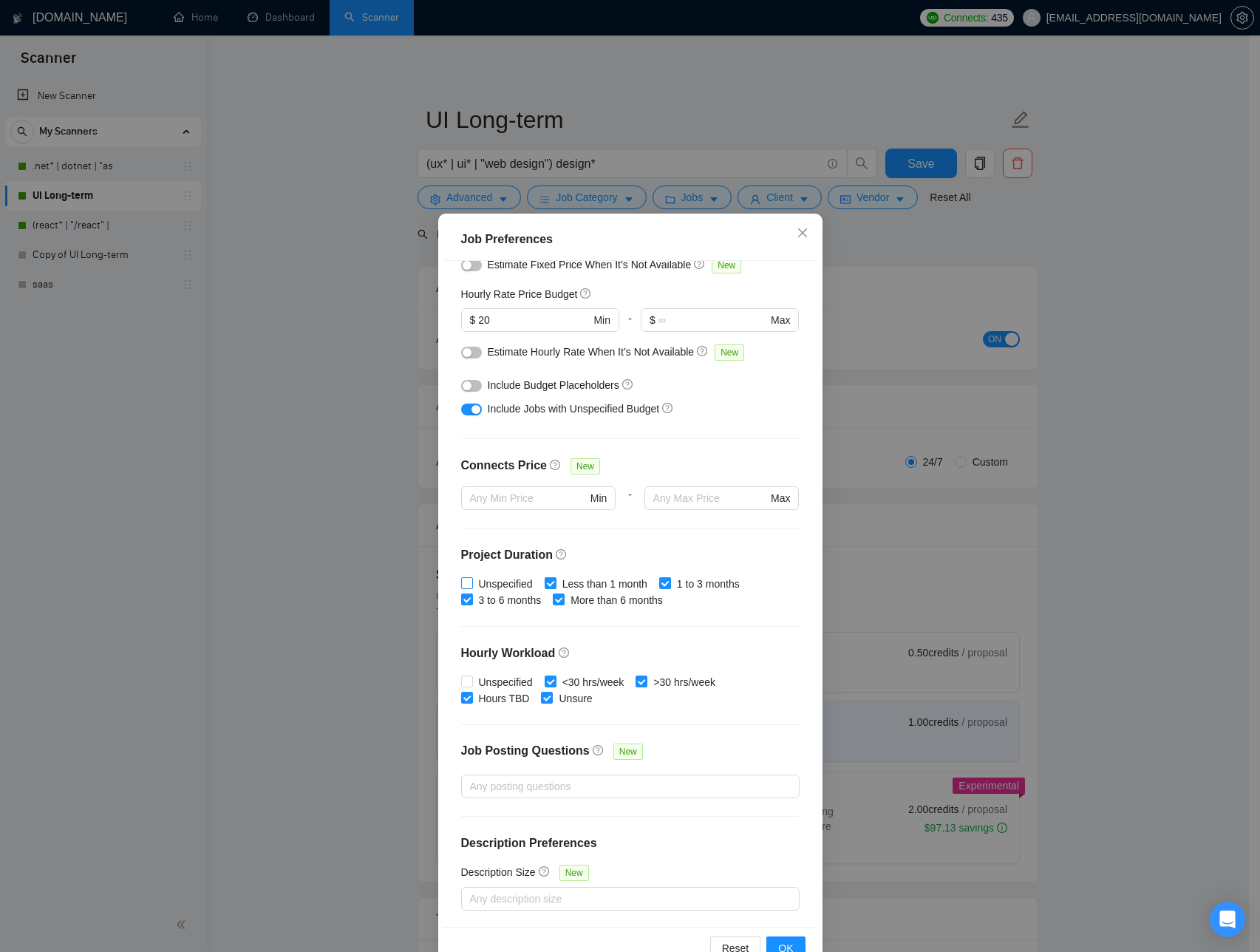
checkbox input "true"
click at [521, 679] on span "Unspecified" at bounding box center [506, 682] width 66 height 16
click at [472, 679] on input "Unspecified" at bounding box center [466, 681] width 11 height 11
checkbox input "true"
click at [780, 942] on span "OK" at bounding box center [785, 948] width 15 height 16
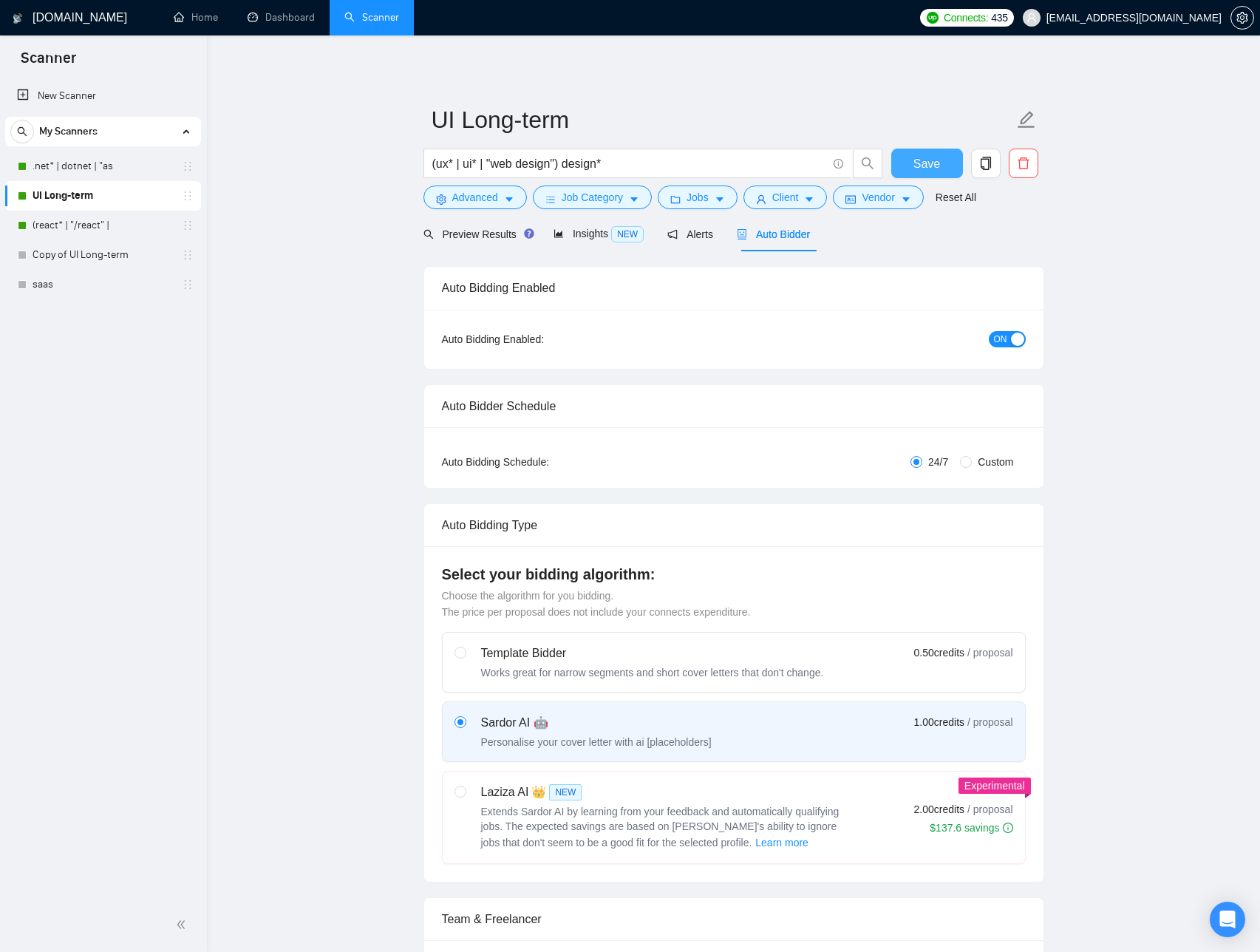
click at [924, 167] on span "Save" at bounding box center [927, 163] width 26 height 18
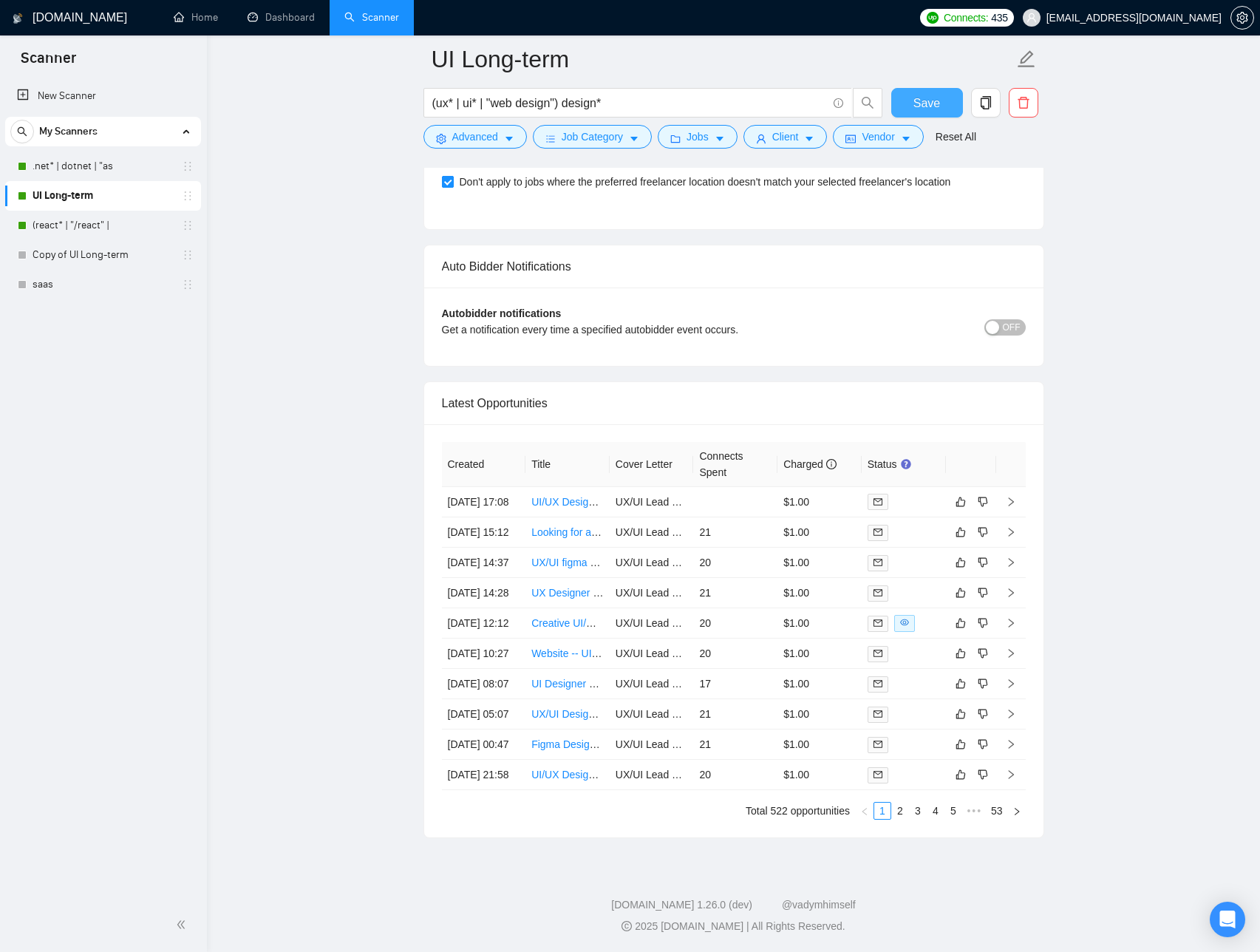
scroll to position [3891, 0]
